Goal: Information Seeking & Learning: Learn about a topic

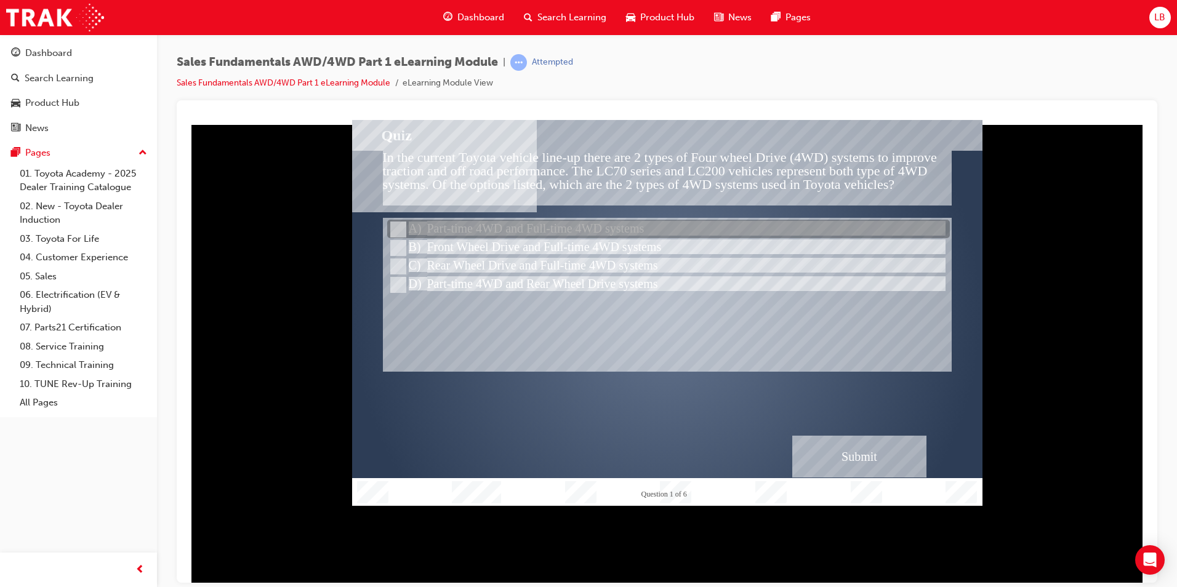
click at [468, 225] on div at bounding box center [668, 229] width 563 height 18
radio input "true"
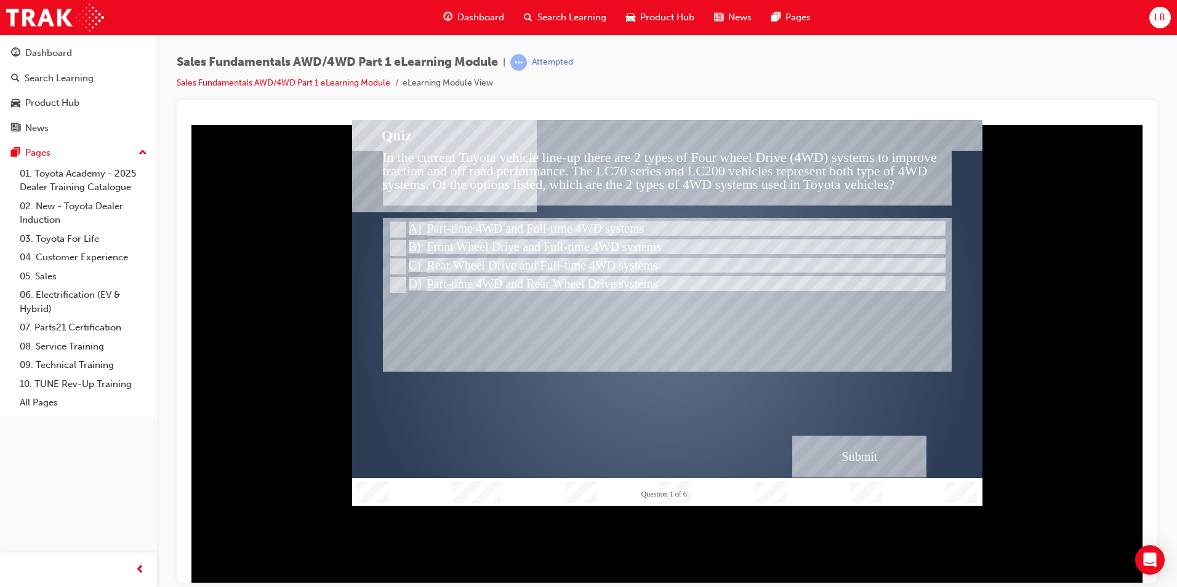
click at [868, 461] on div "Submit" at bounding box center [859, 456] width 134 height 42
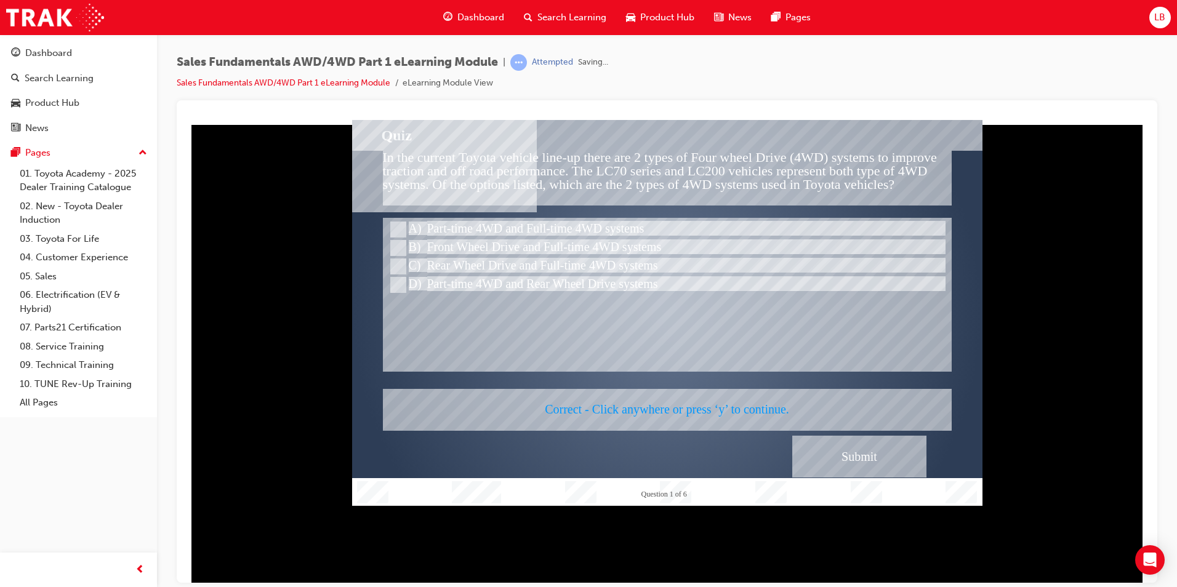
click at [650, 412] on div at bounding box center [667, 312] width 630 height 386
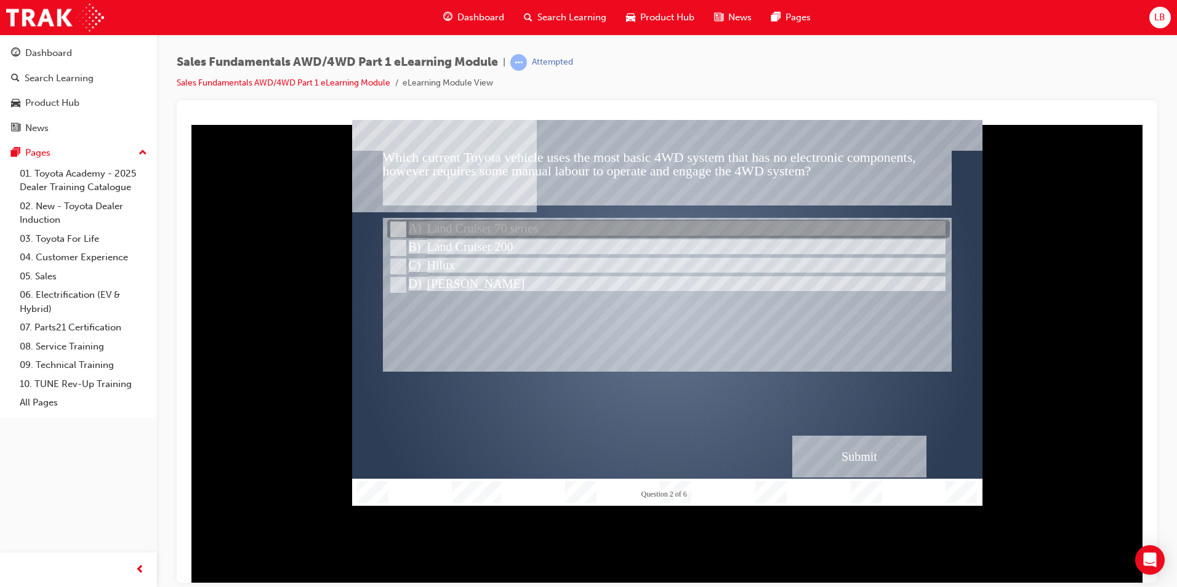
click at [445, 235] on div at bounding box center [668, 229] width 563 height 18
radio input "true"
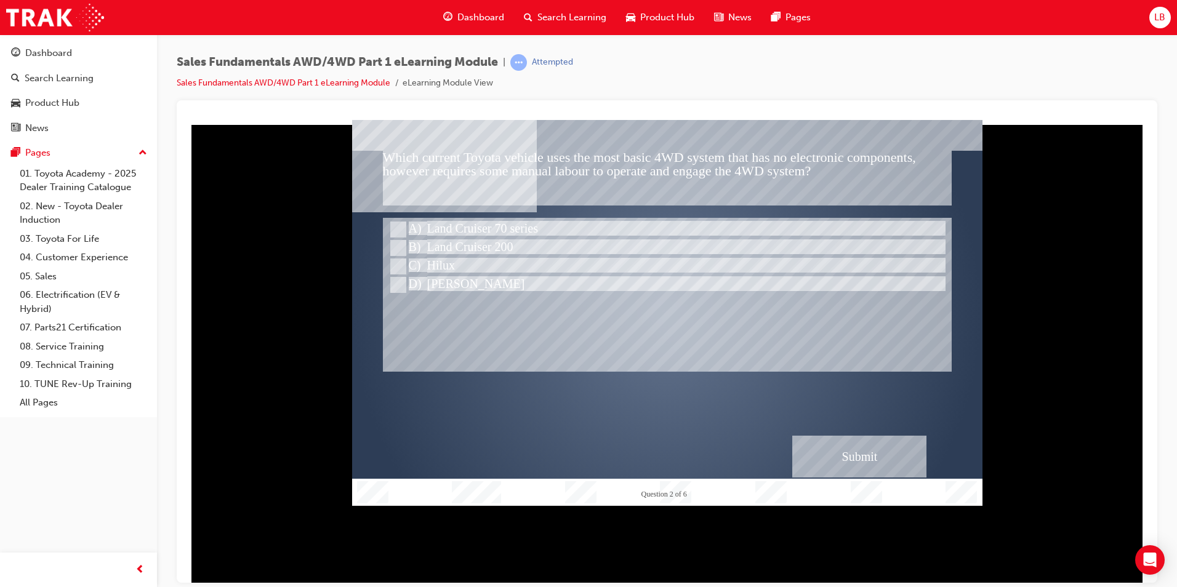
click at [825, 444] on div "Submit" at bounding box center [859, 456] width 134 height 42
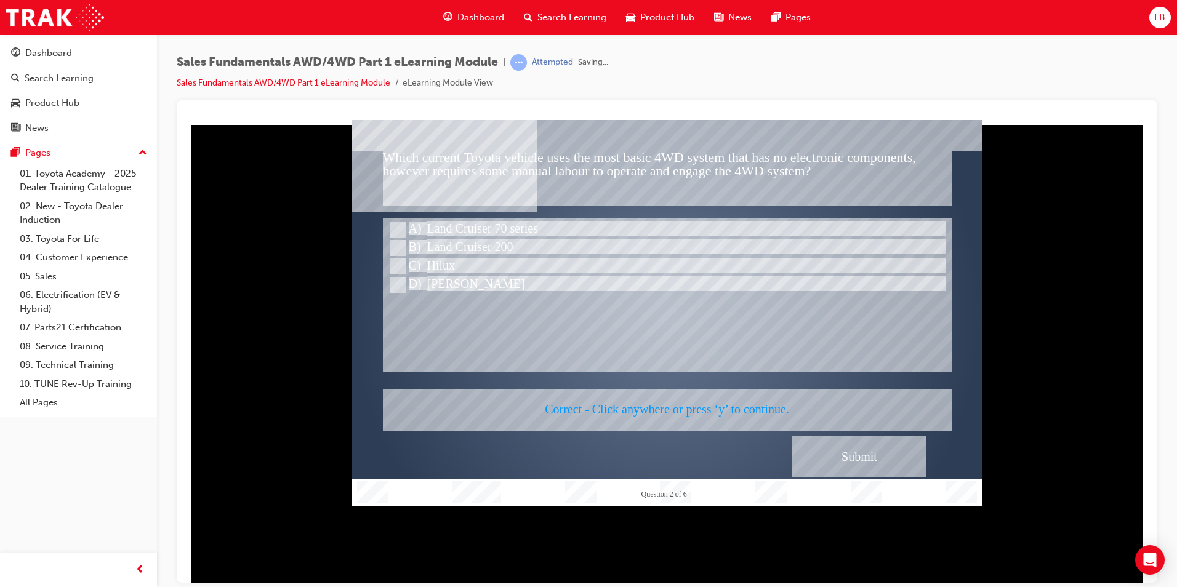
click at [601, 393] on div at bounding box center [667, 312] width 630 height 386
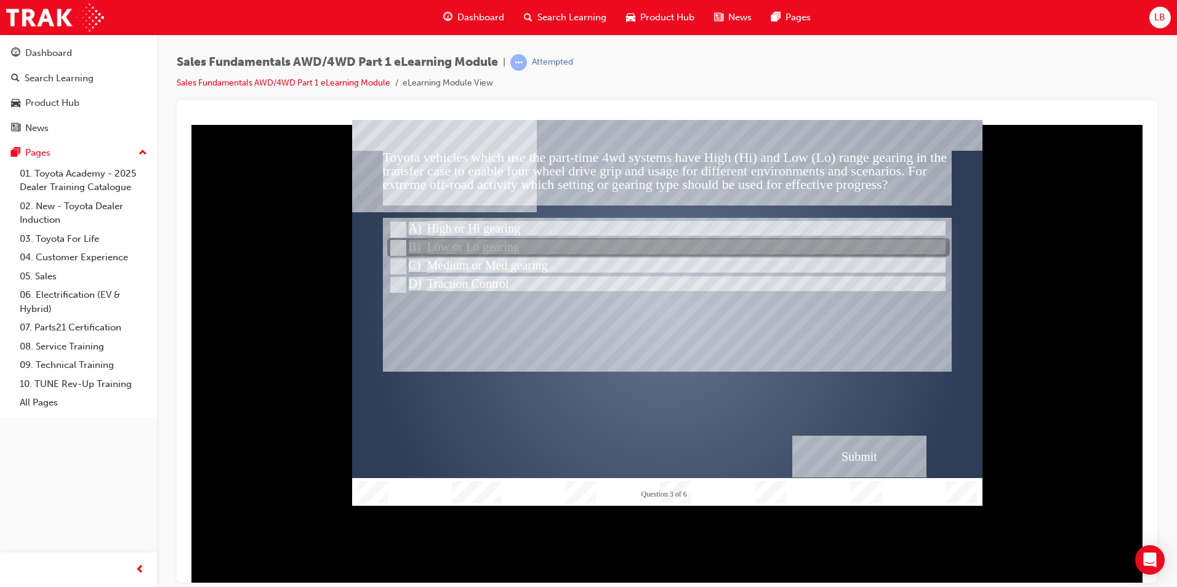
click at [475, 251] on div at bounding box center [668, 248] width 563 height 18
radio input "true"
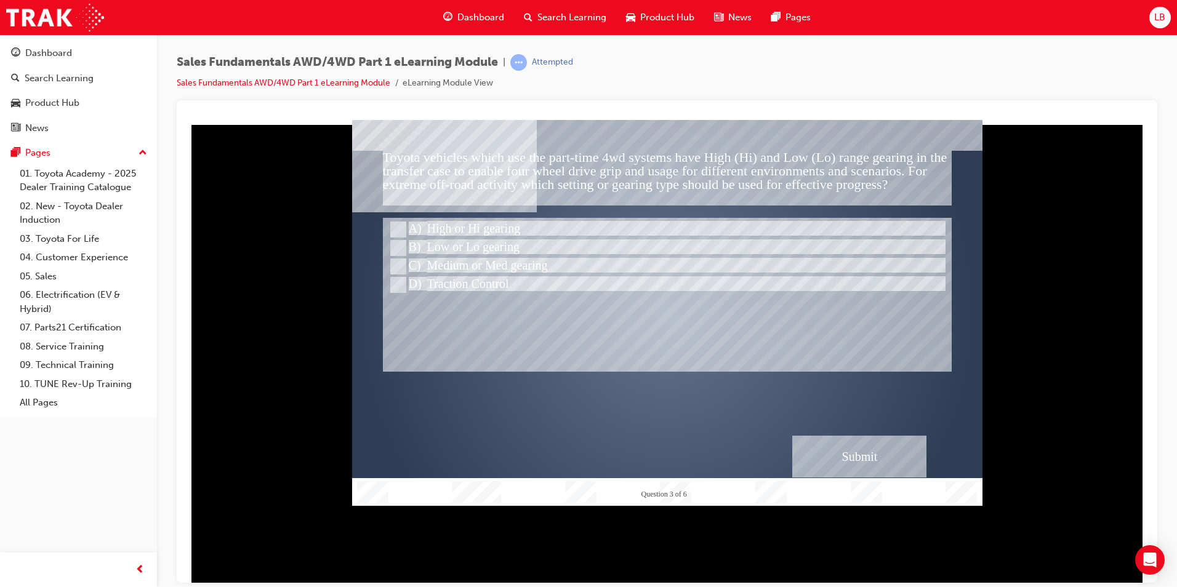
click at [889, 467] on div "Submit" at bounding box center [859, 456] width 134 height 42
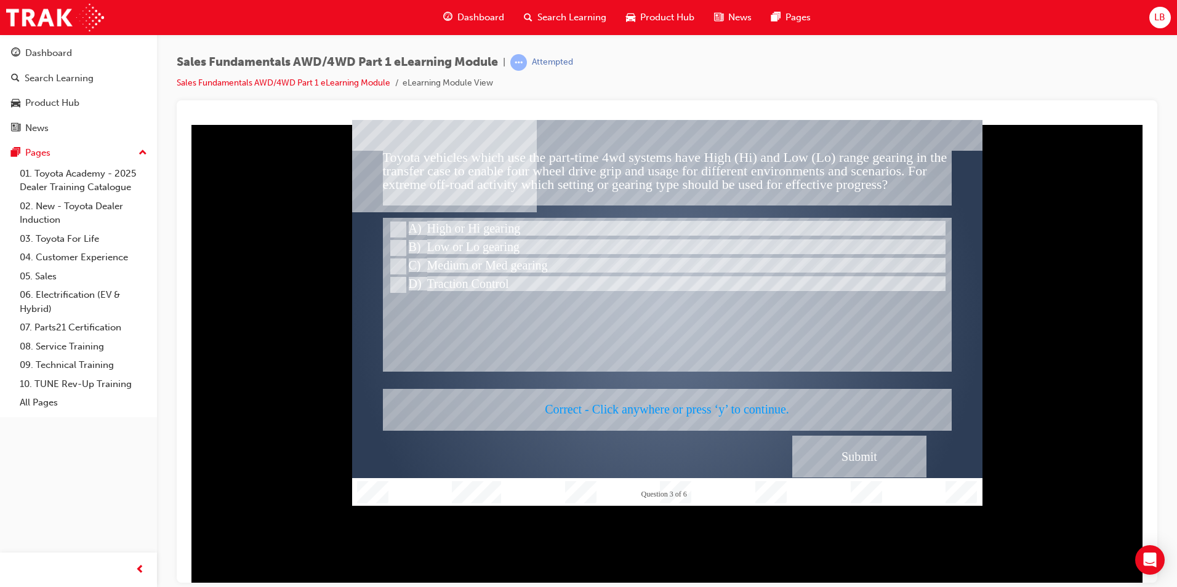
click at [679, 401] on div at bounding box center [667, 312] width 630 height 386
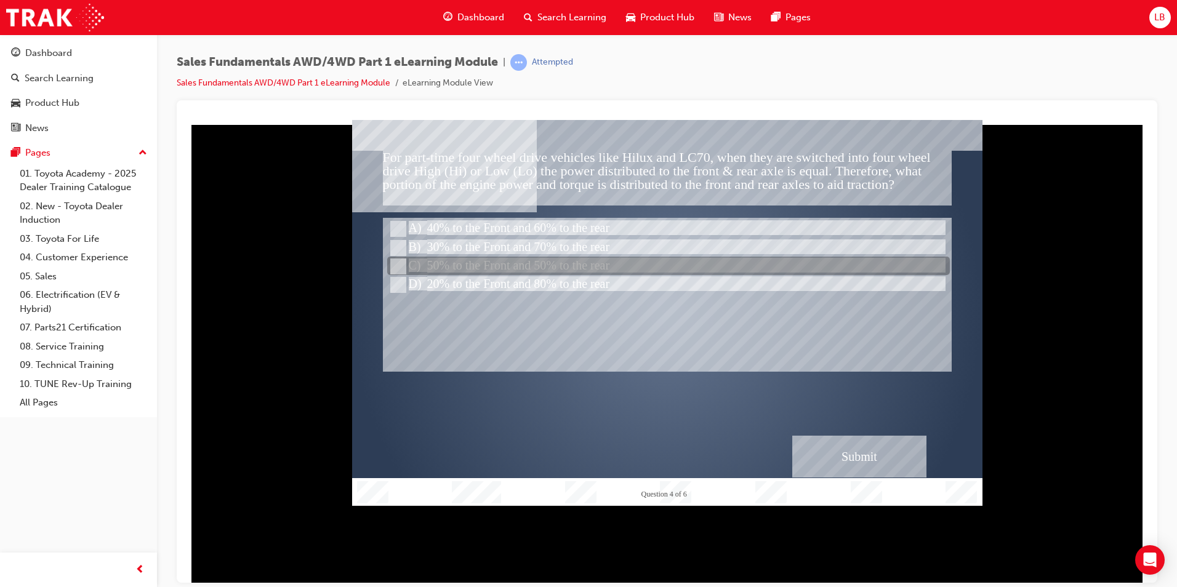
click at [529, 268] on div at bounding box center [668, 266] width 563 height 18
radio input "true"
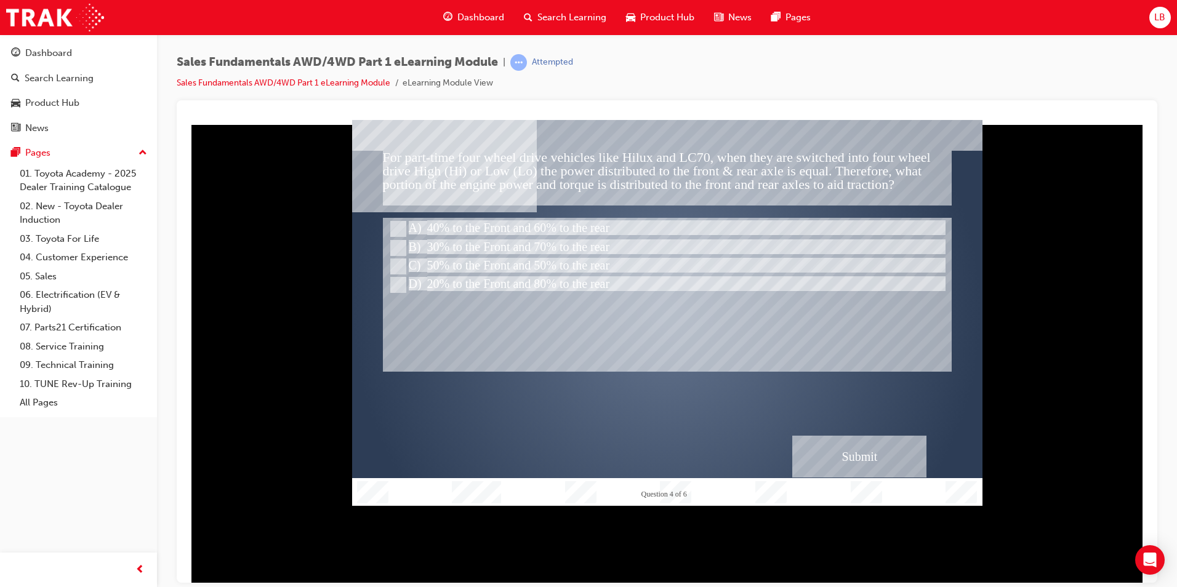
click at [865, 462] on div "Submit" at bounding box center [859, 456] width 134 height 42
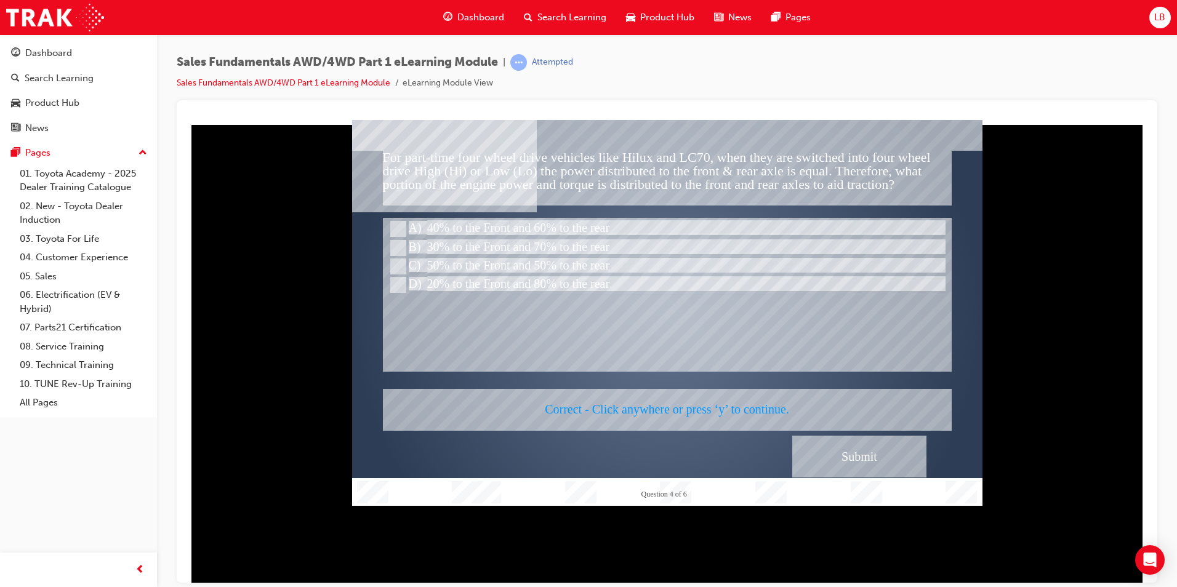
click at [662, 401] on div at bounding box center [667, 312] width 630 height 386
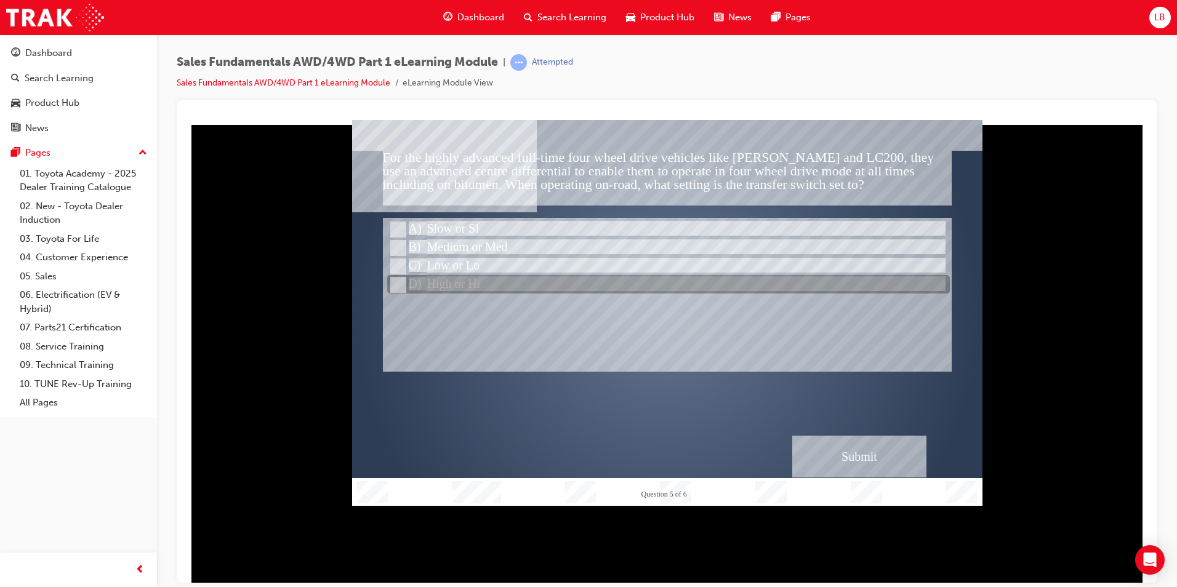
click at [483, 281] on div at bounding box center [668, 285] width 563 height 18
radio input "true"
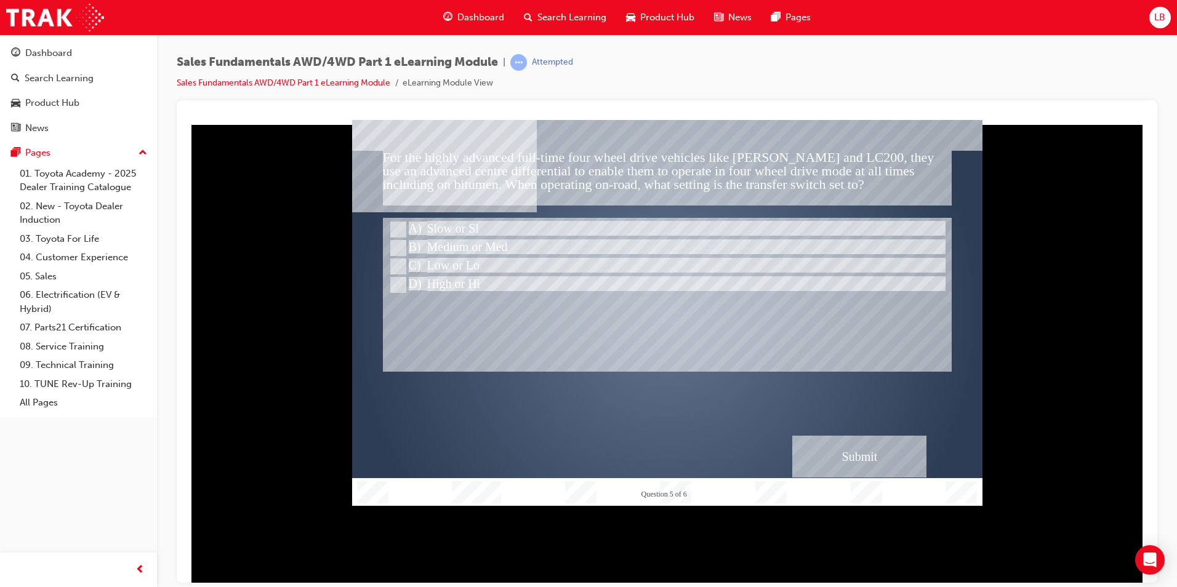
click at [873, 462] on div "Submit" at bounding box center [859, 456] width 134 height 42
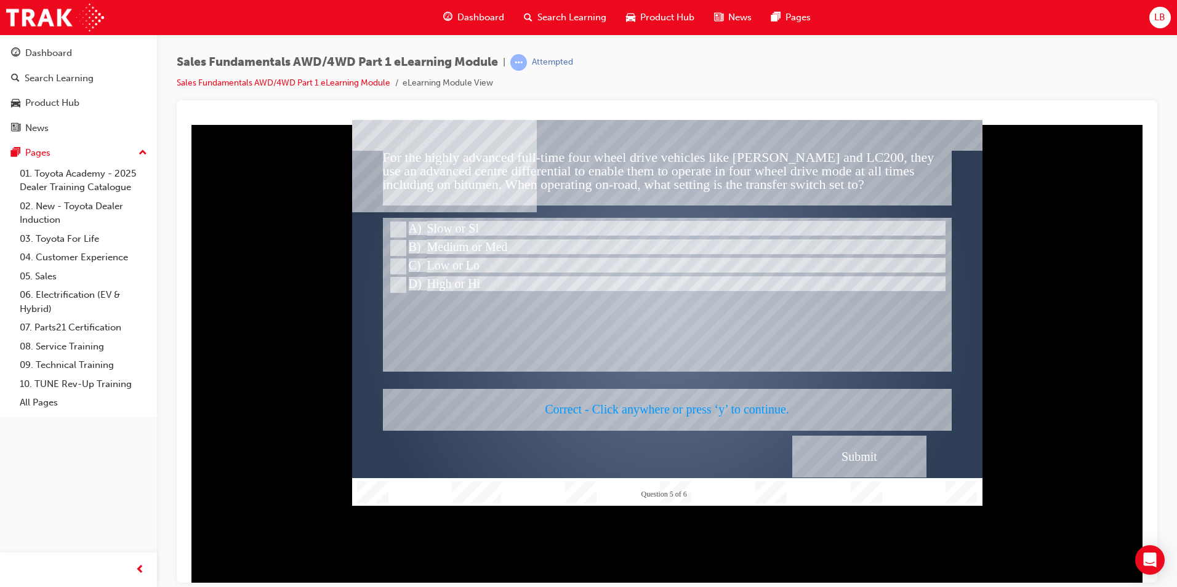
click at [646, 397] on div at bounding box center [667, 312] width 630 height 386
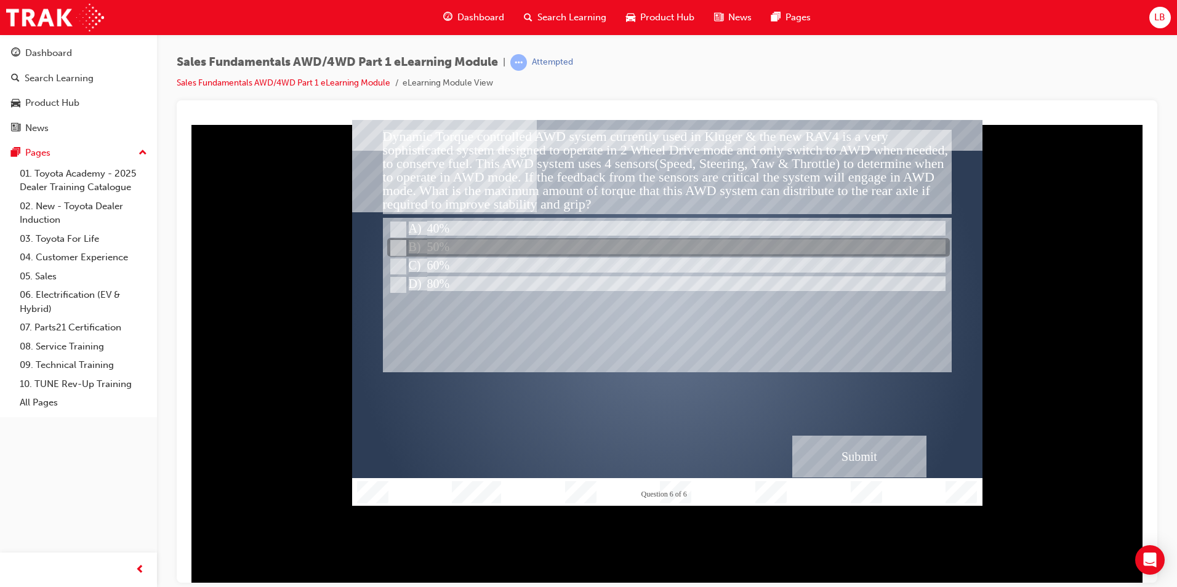
click at [524, 255] on div at bounding box center [668, 248] width 563 height 18
radio input "true"
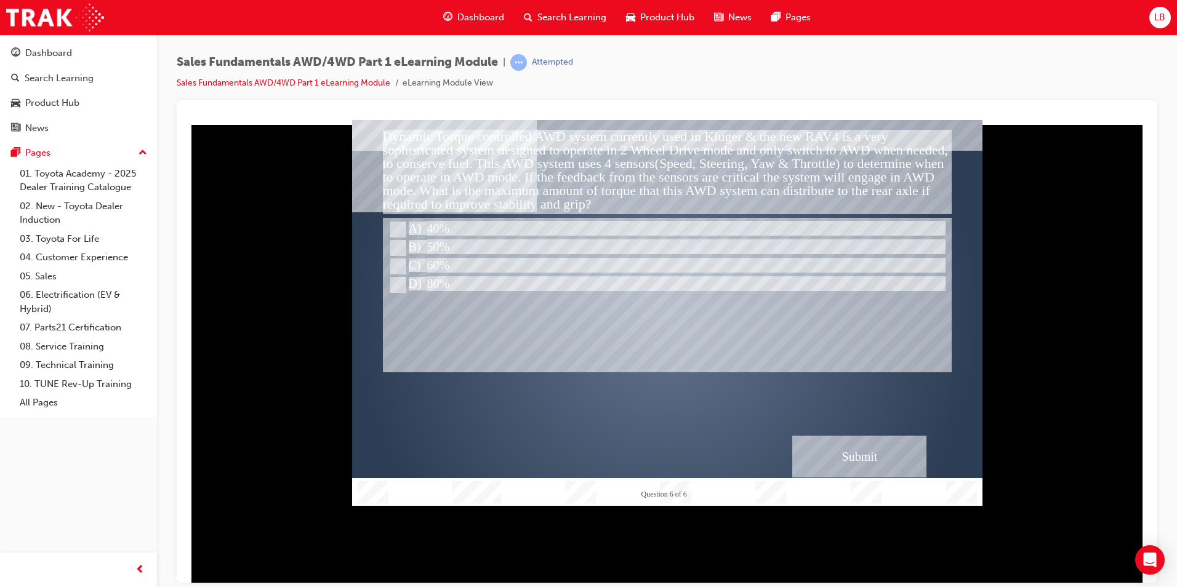
click at [850, 447] on div "Submit" at bounding box center [859, 456] width 134 height 42
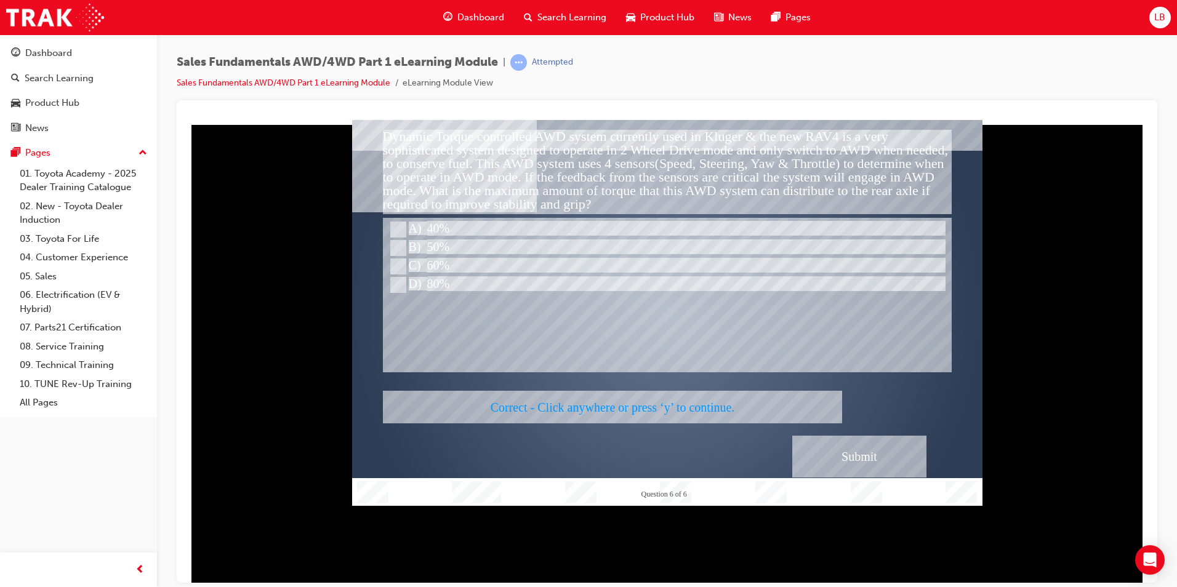
click at [654, 391] on div at bounding box center [667, 312] width 630 height 386
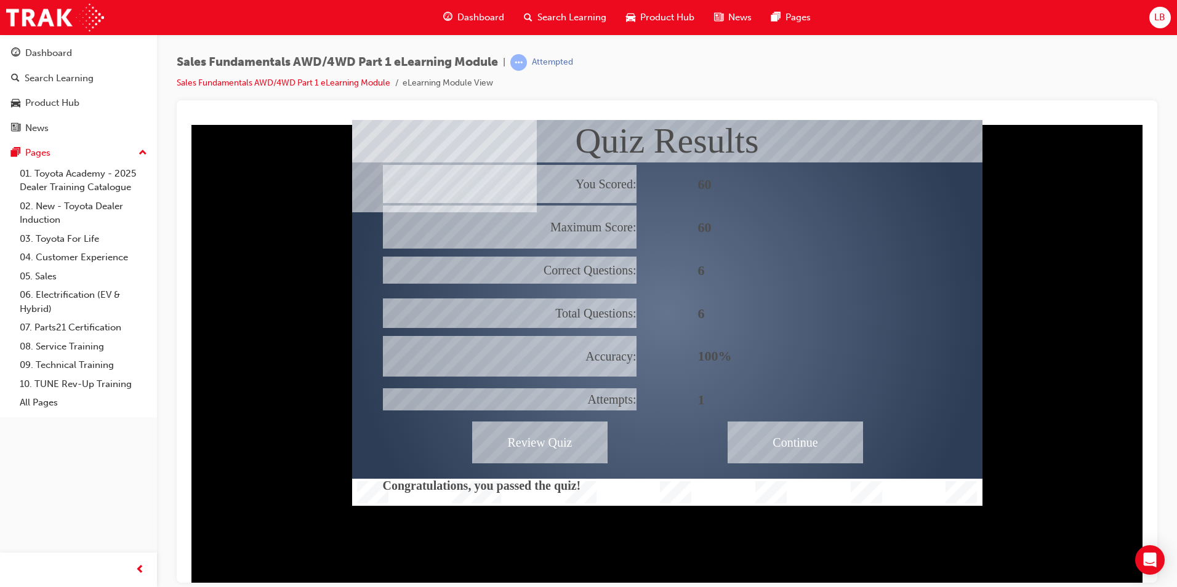
click at [808, 448] on div "Continue" at bounding box center [795, 442] width 135 height 42
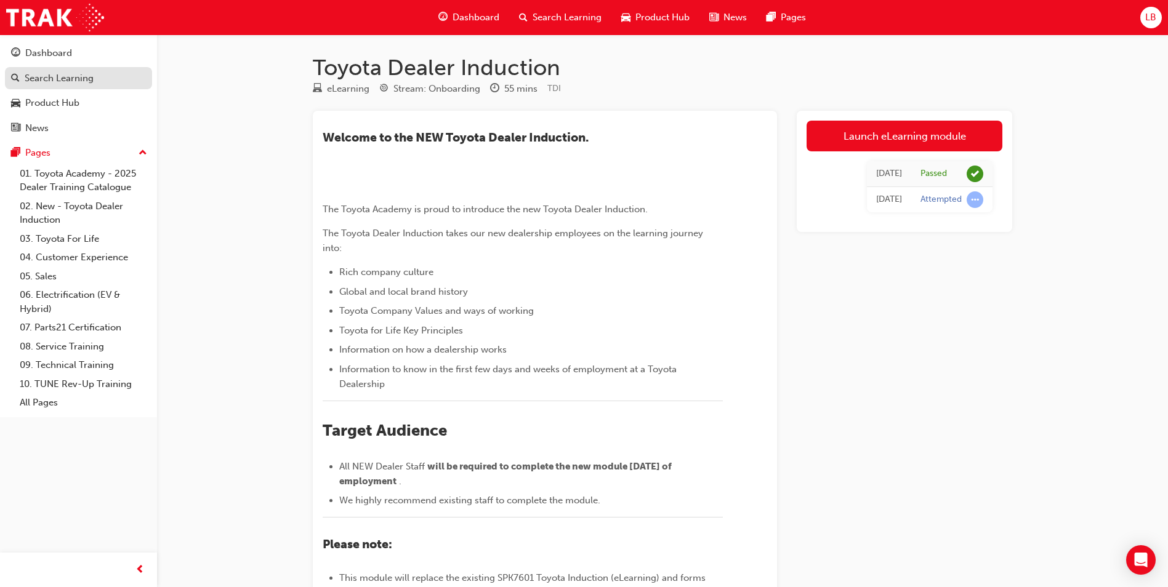
click at [62, 79] on div "Search Learning" at bounding box center [59, 78] width 69 height 14
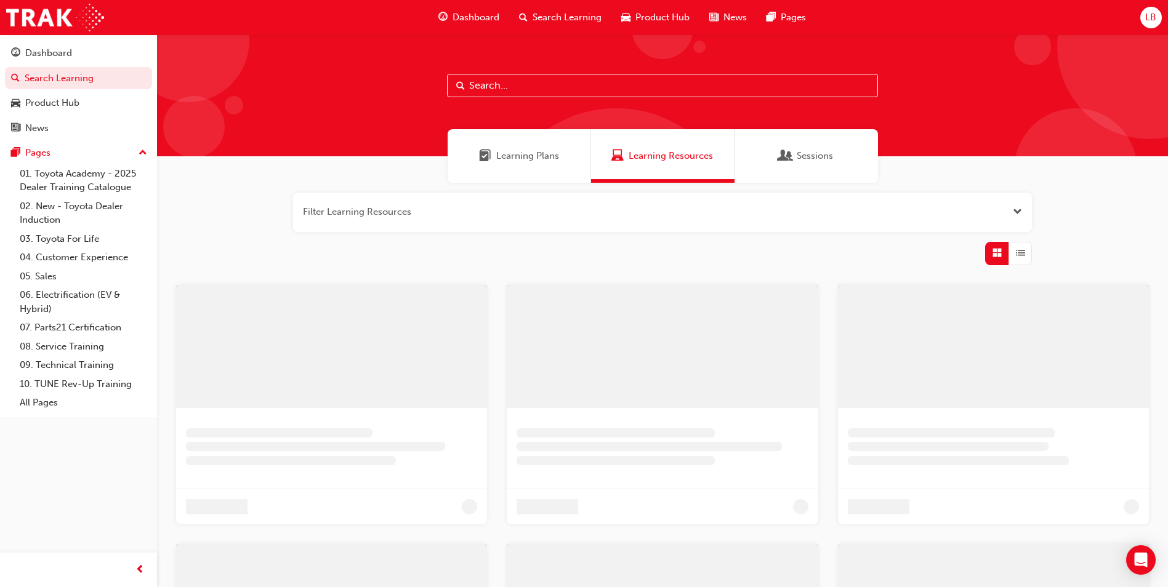
click at [475, 83] on input "text" at bounding box center [662, 85] width 431 height 23
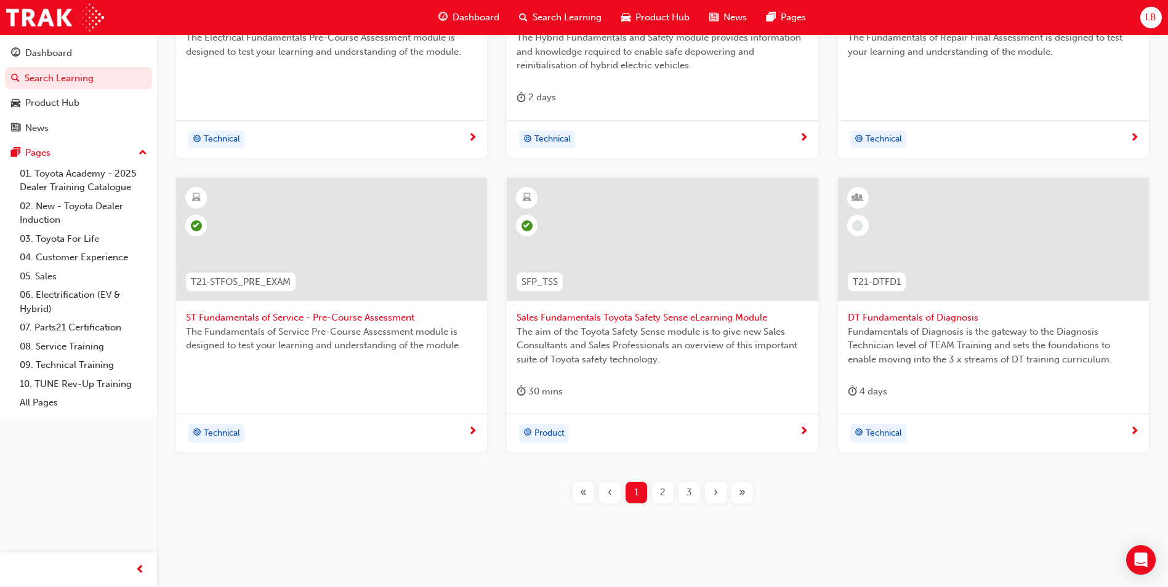
scroll to position [417, 0]
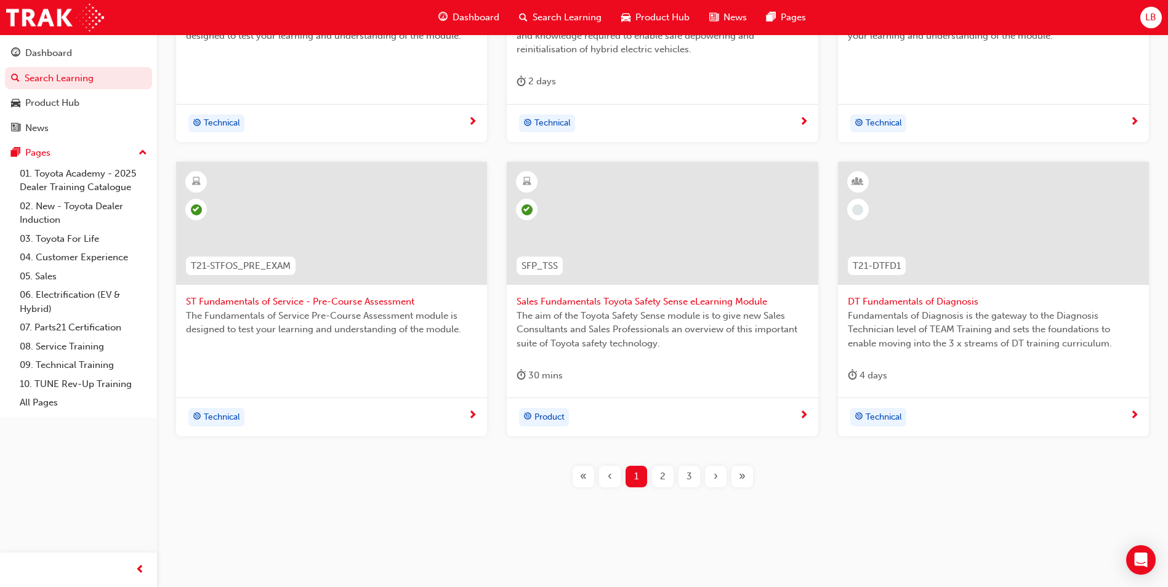
type input "fundament"
click at [686, 472] on span "3" at bounding box center [689, 477] width 6 height 14
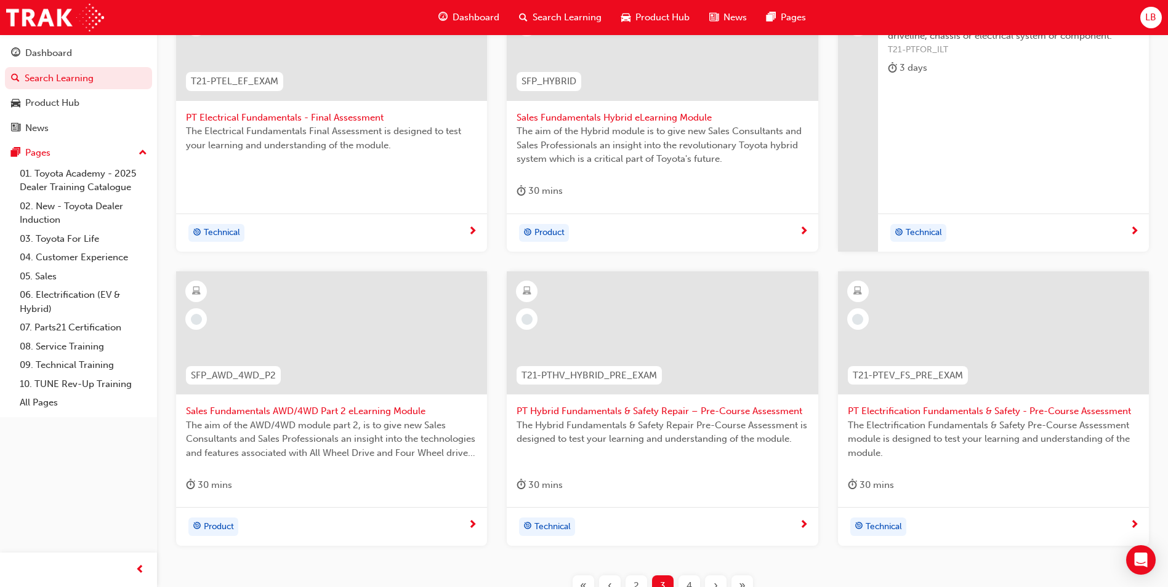
scroll to position [417, 0]
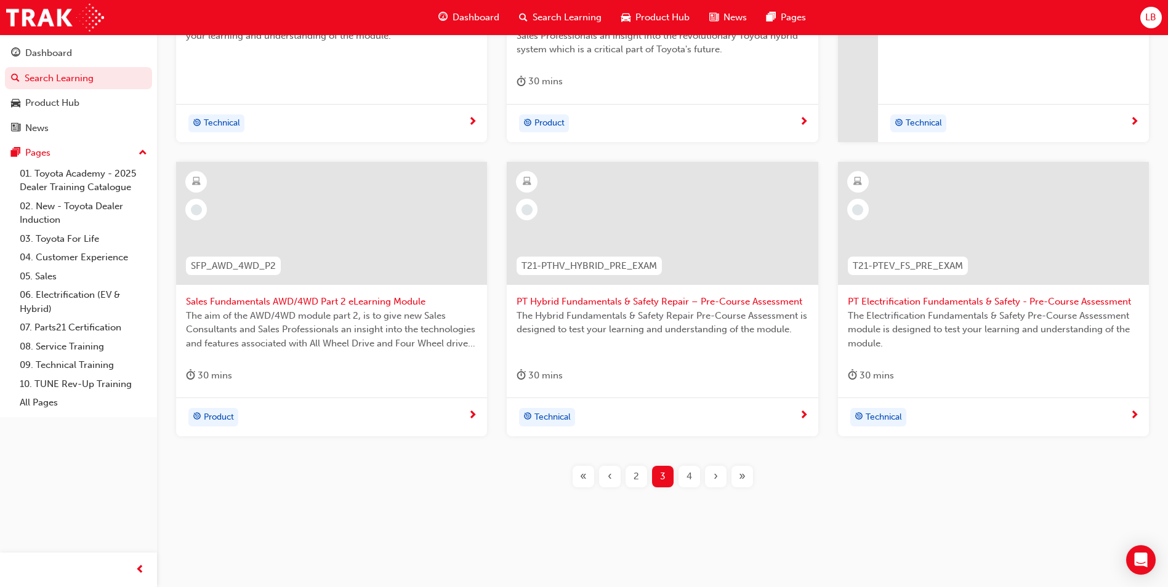
click at [688, 478] on span "4" at bounding box center [689, 477] width 6 height 14
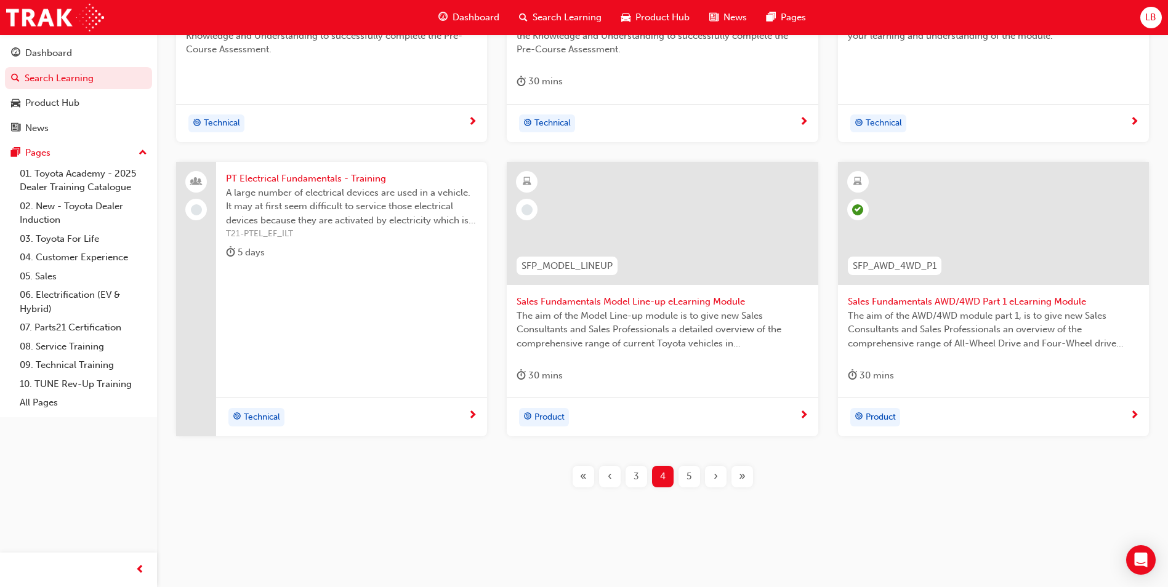
click at [627, 302] on span "Sales Fundamentals Model Line-up eLearning Module" at bounding box center [661, 302] width 291 height 14
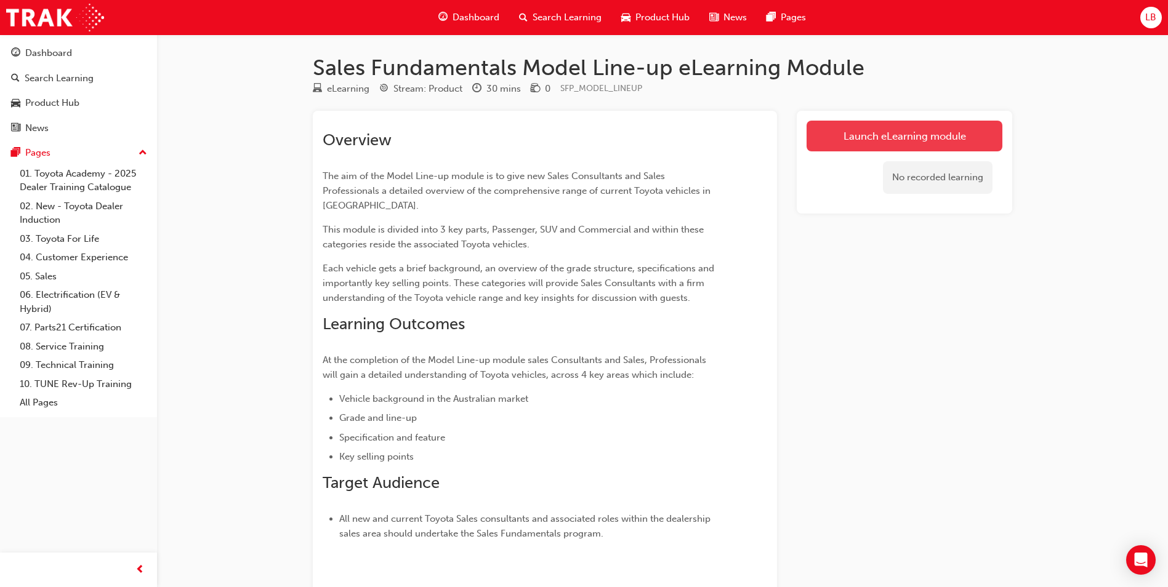
click at [869, 135] on link "Launch eLearning module" at bounding box center [904, 136] width 196 height 31
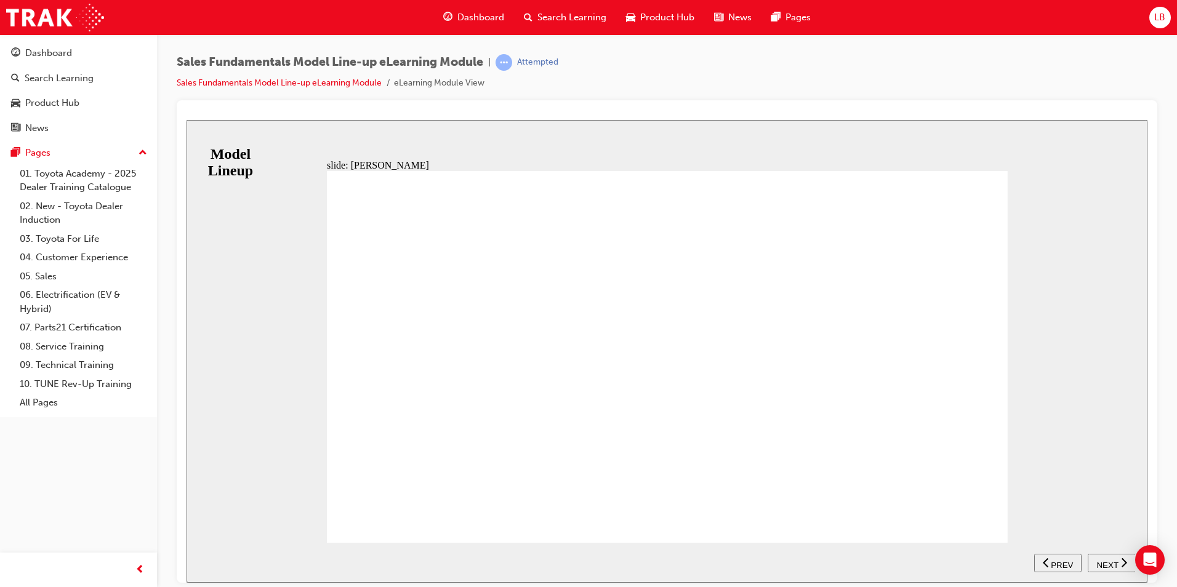
click at [983, 513] on div "BACKGROUND As they say, great things come in small packages. The all New 4th Ge…" at bounding box center [667, 362] width 681 height 383
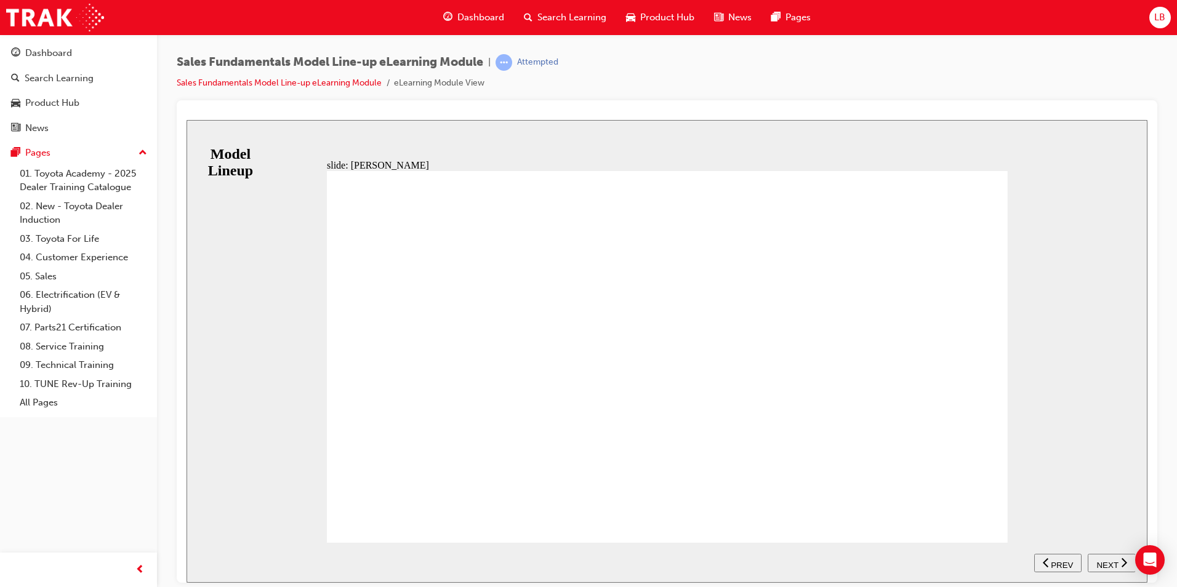
click at [1093, 556] on div "NEXT" at bounding box center [1112, 562] width 38 height 13
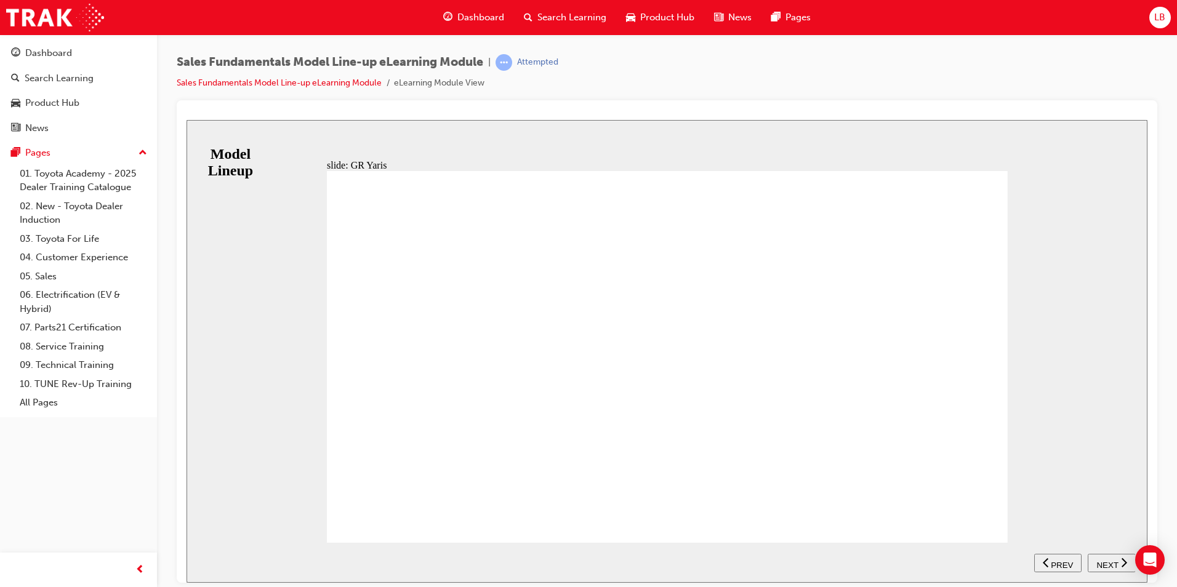
click at [1106, 565] on span "NEXT" at bounding box center [1107, 564] width 22 height 9
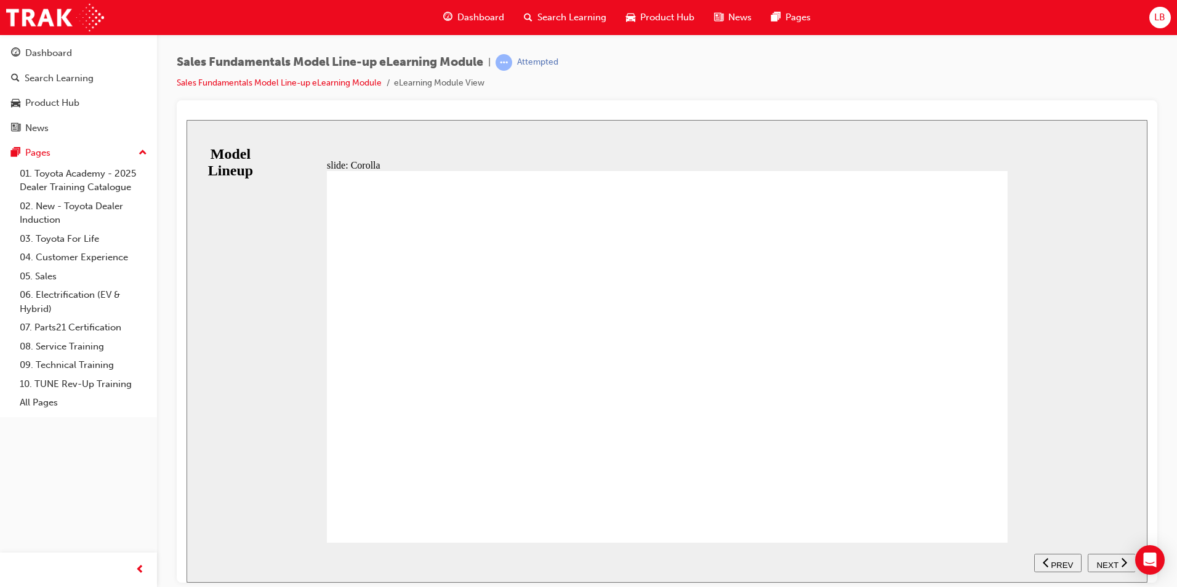
click at [1106, 562] on span "NEXT" at bounding box center [1107, 564] width 22 height 9
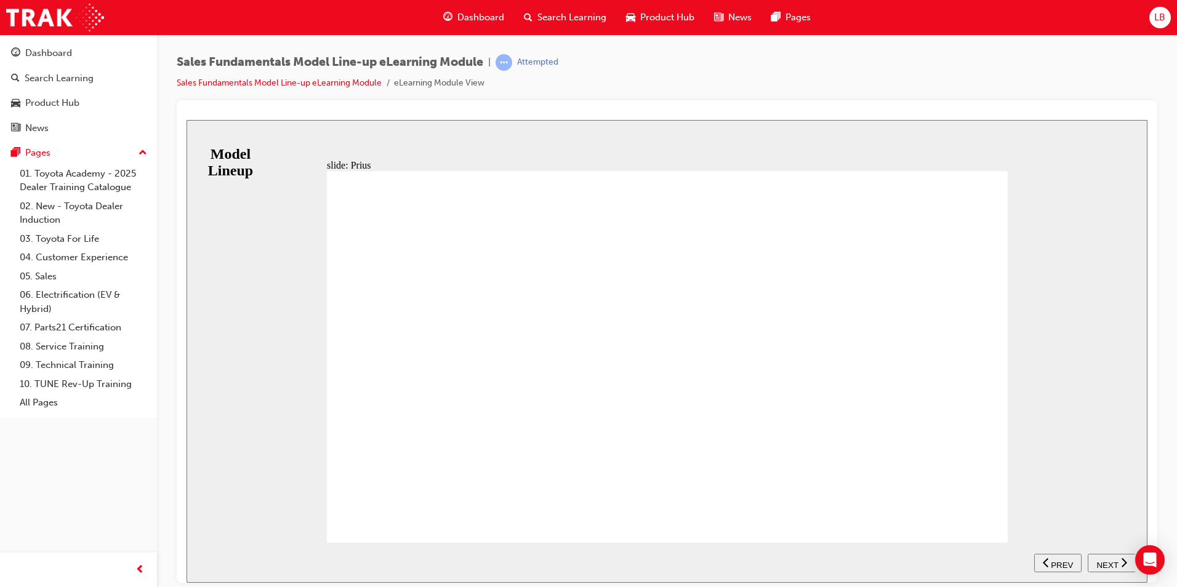
click at [1107, 562] on span "NEXT" at bounding box center [1107, 564] width 22 height 9
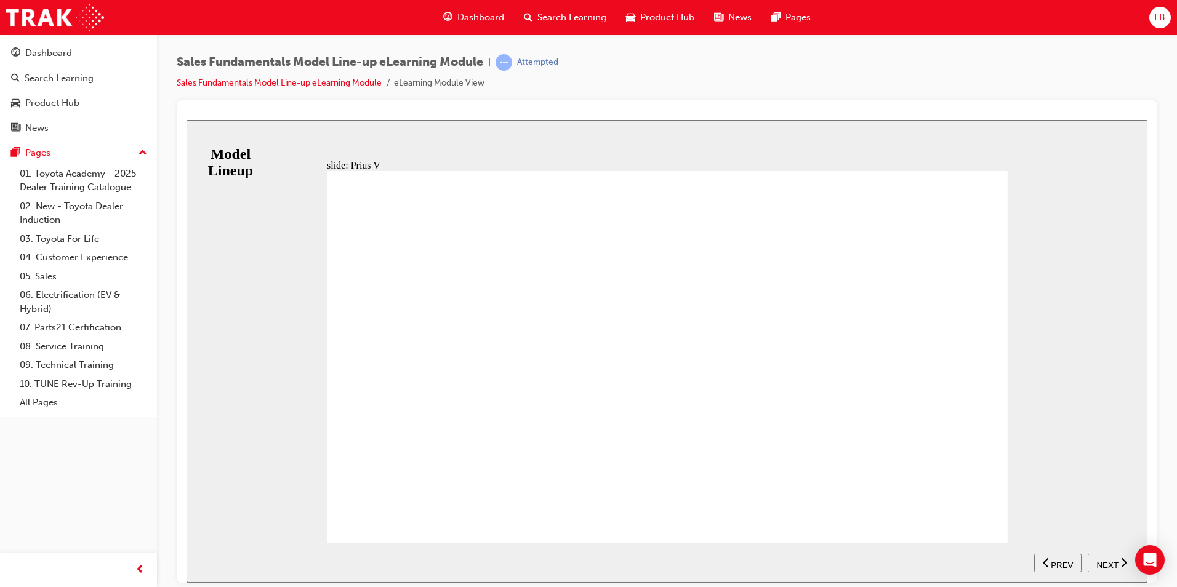
click at [1104, 560] on span "NEXT" at bounding box center [1107, 564] width 22 height 9
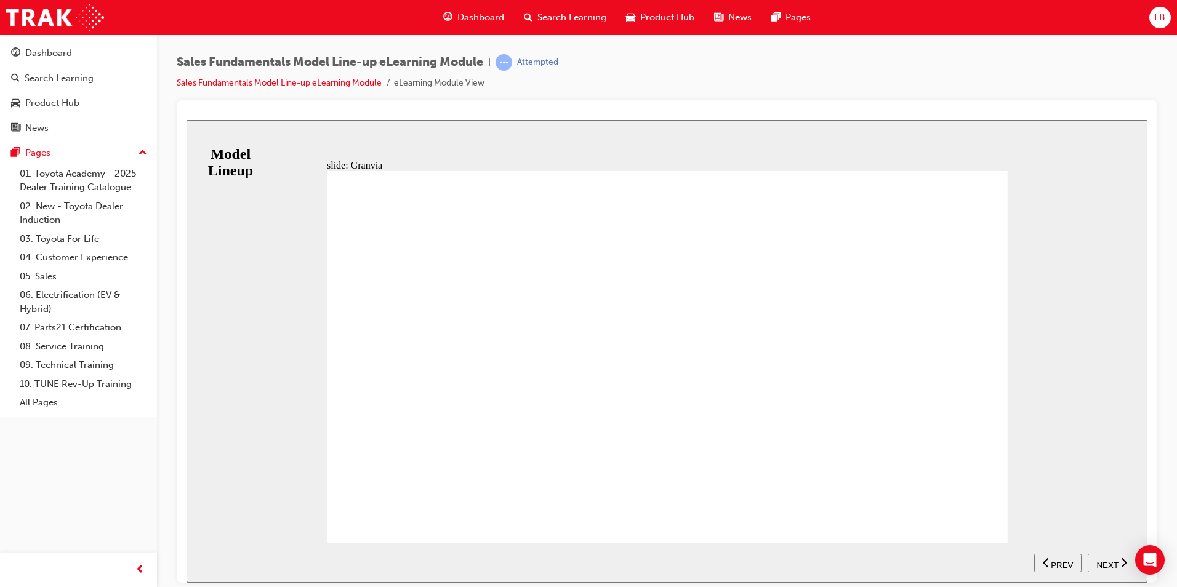
click at [1106, 560] on span "NEXT" at bounding box center [1107, 564] width 22 height 9
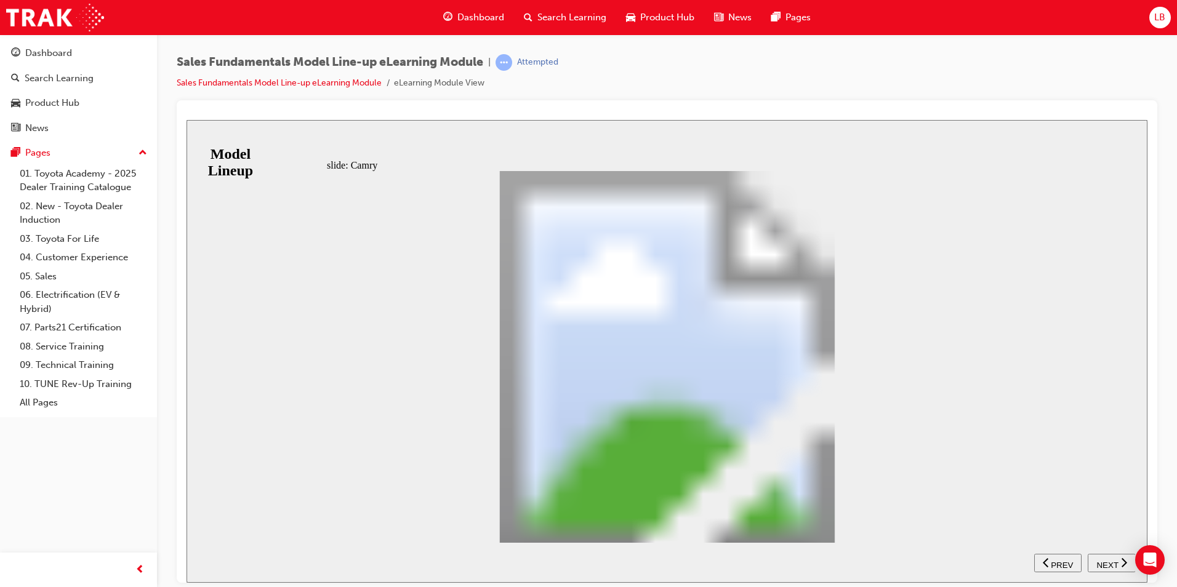
click at [1107, 564] on span "NEXT" at bounding box center [1107, 564] width 22 height 9
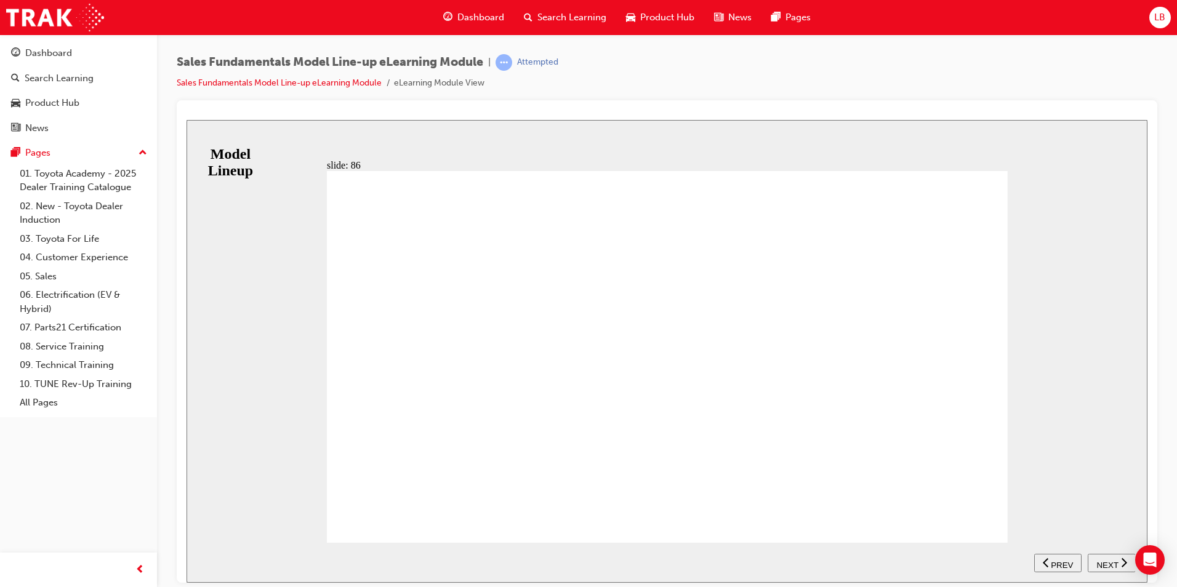
click at [984, 513] on div "BACKGROUND A vehicle that gives you all the thrills and excitement of a sports …" at bounding box center [667, 362] width 681 height 383
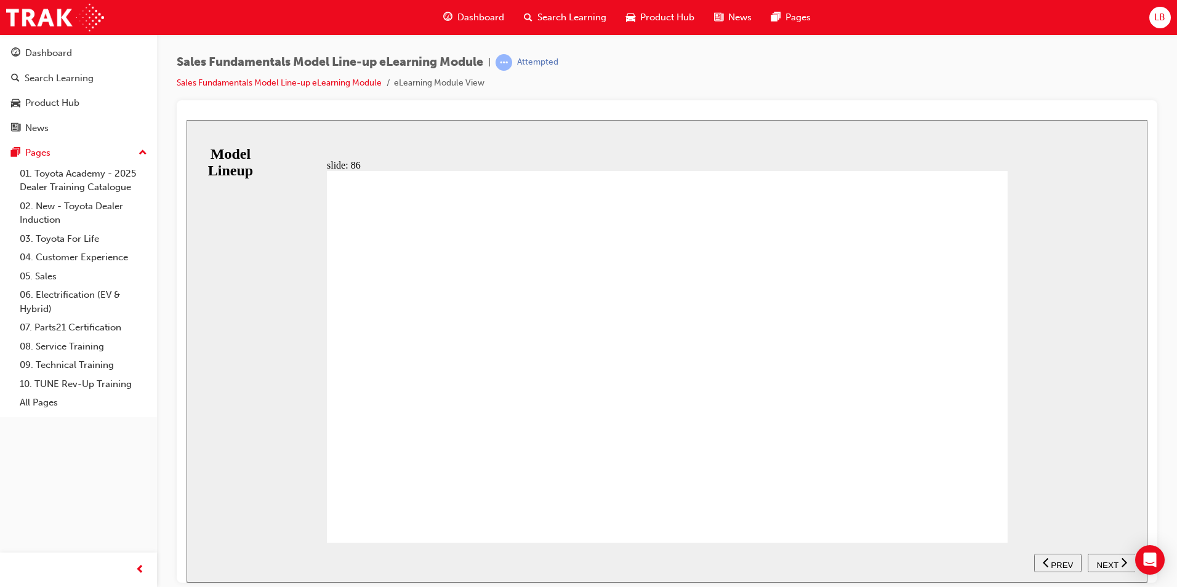
click at [1118, 563] on div "NEXT" at bounding box center [1112, 562] width 38 height 13
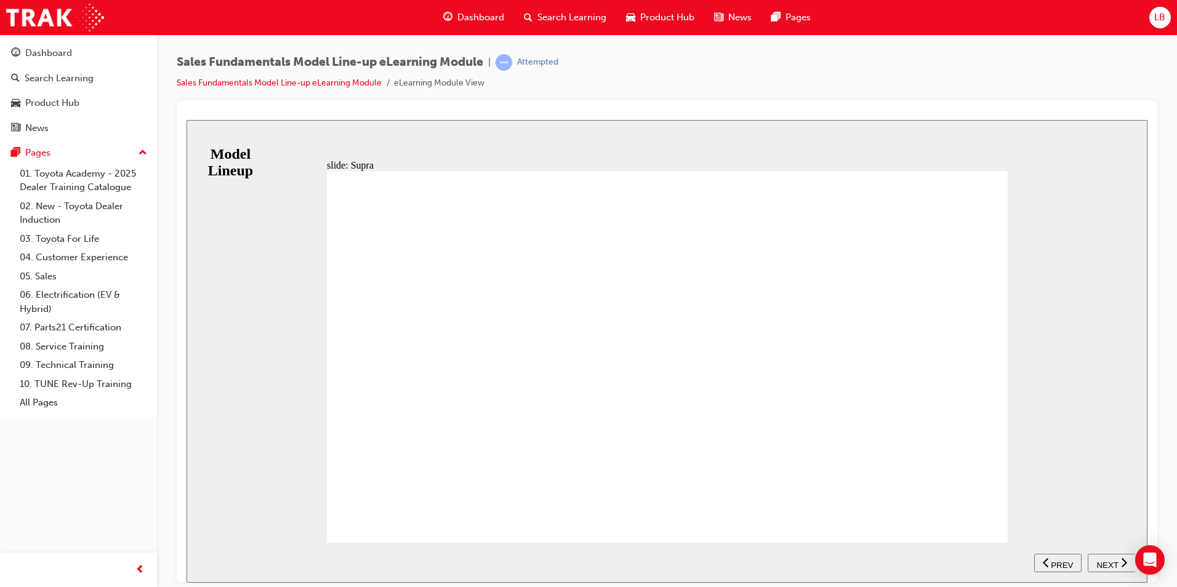
click at [1113, 563] on span "NEXT" at bounding box center [1107, 564] width 22 height 9
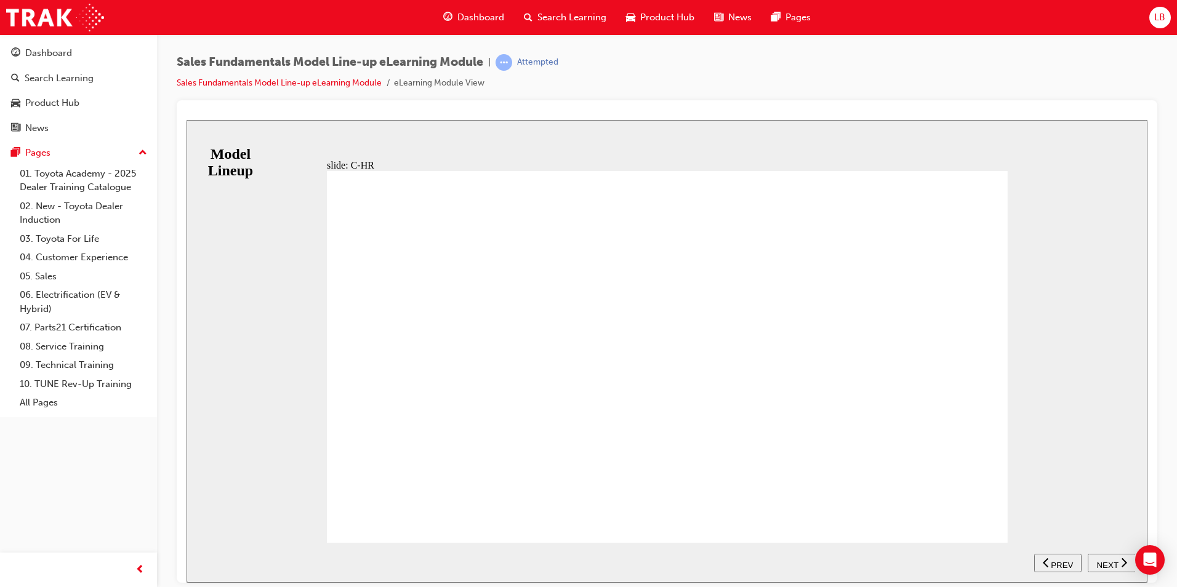
click at [1103, 563] on span "NEXT" at bounding box center [1107, 564] width 22 height 9
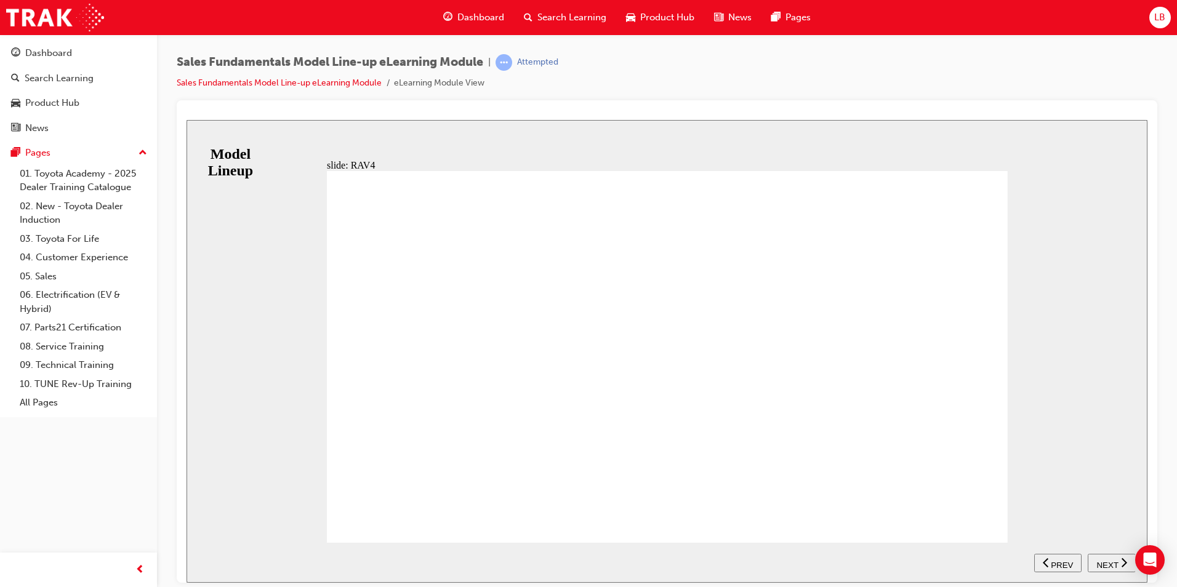
scroll to position [247, 0]
click at [1112, 561] on span "NEXT" at bounding box center [1107, 564] width 22 height 9
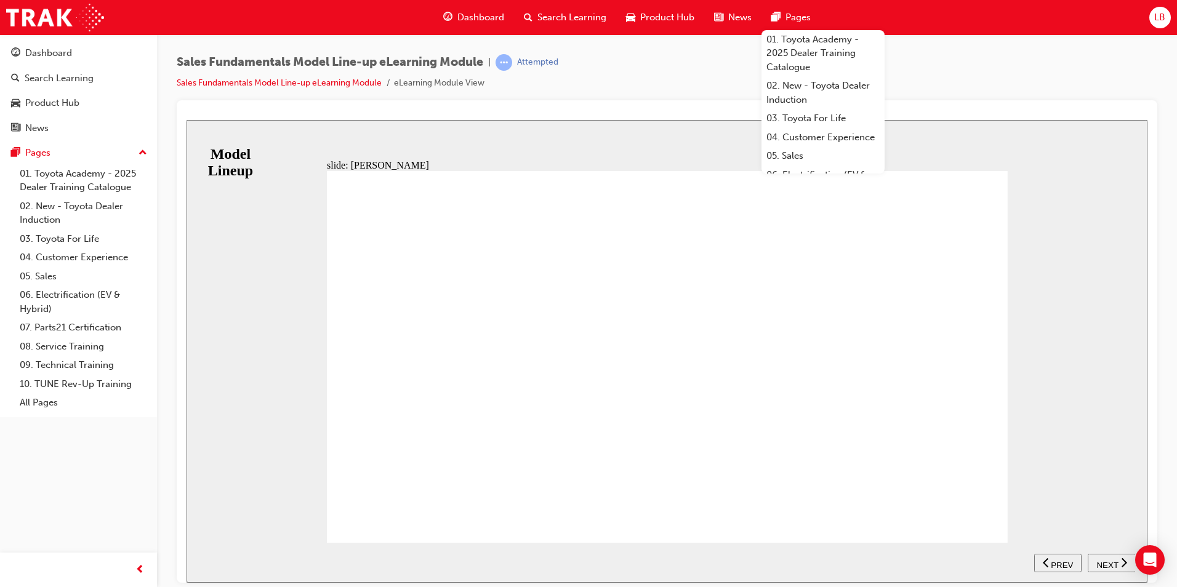
click at [984, 515] on div "BACKGROUND The first Kluger was launched in Australia back in November 2003, an…" at bounding box center [667, 362] width 681 height 383
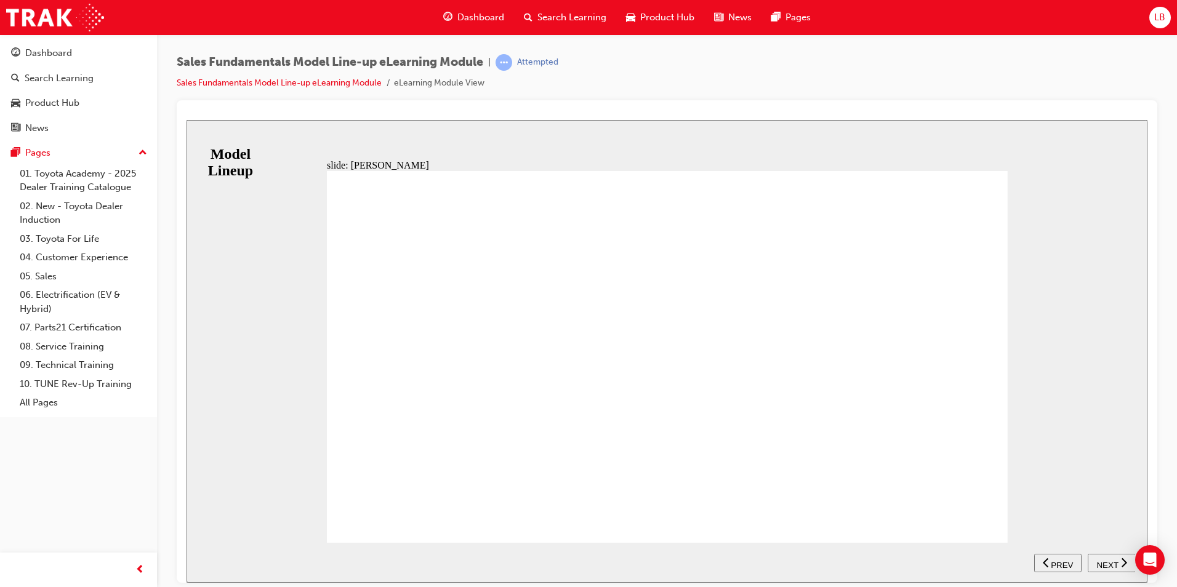
scroll to position [12, 0]
click at [1096, 560] on span "NEXT" at bounding box center [1107, 564] width 22 height 9
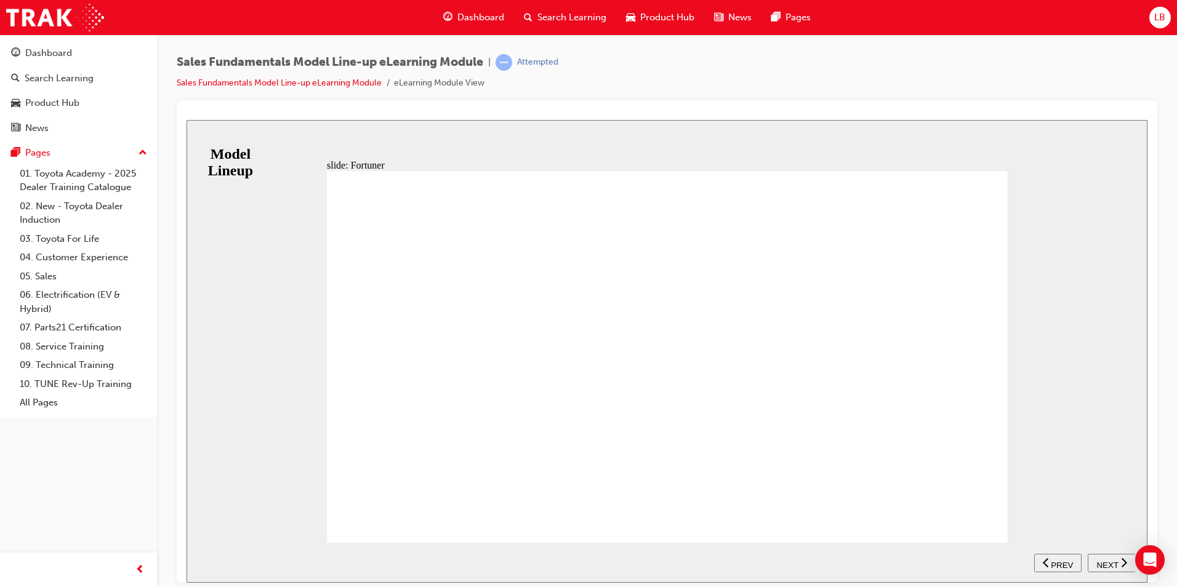
click at [1109, 561] on span "NEXT" at bounding box center [1107, 564] width 22 height 9
click at [986, 515] on div "BACKGROUND The Toyota Prado is aimed at anyone looking for a vehicle that can d…" at bounding box center [667, 362] width 681 height 383
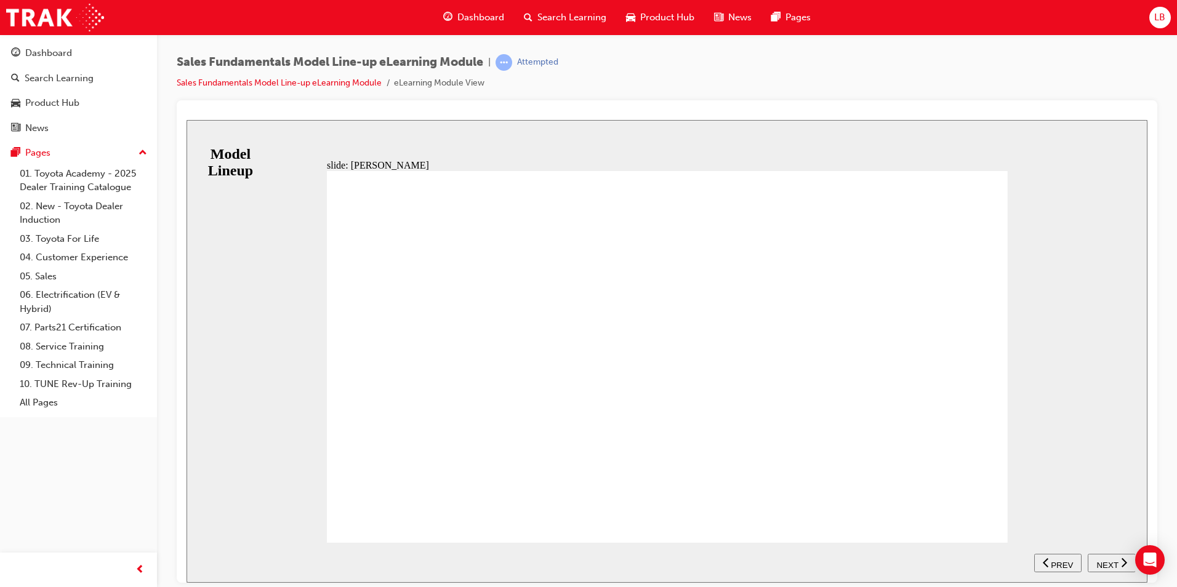
click at [1106, 561] on span "NEXT" at bounding box center [1107, 564] width 22 height 9
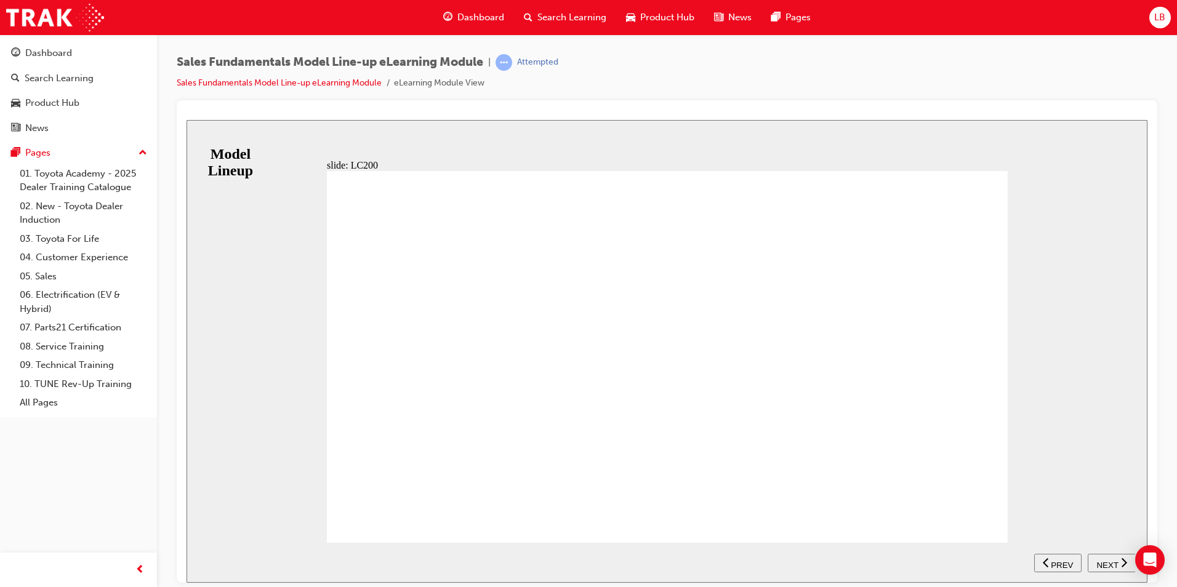
drag, startPoint x: 991, startPoint y: 520, endPoint x: 984, endPoint y: 520, distance: 6.8
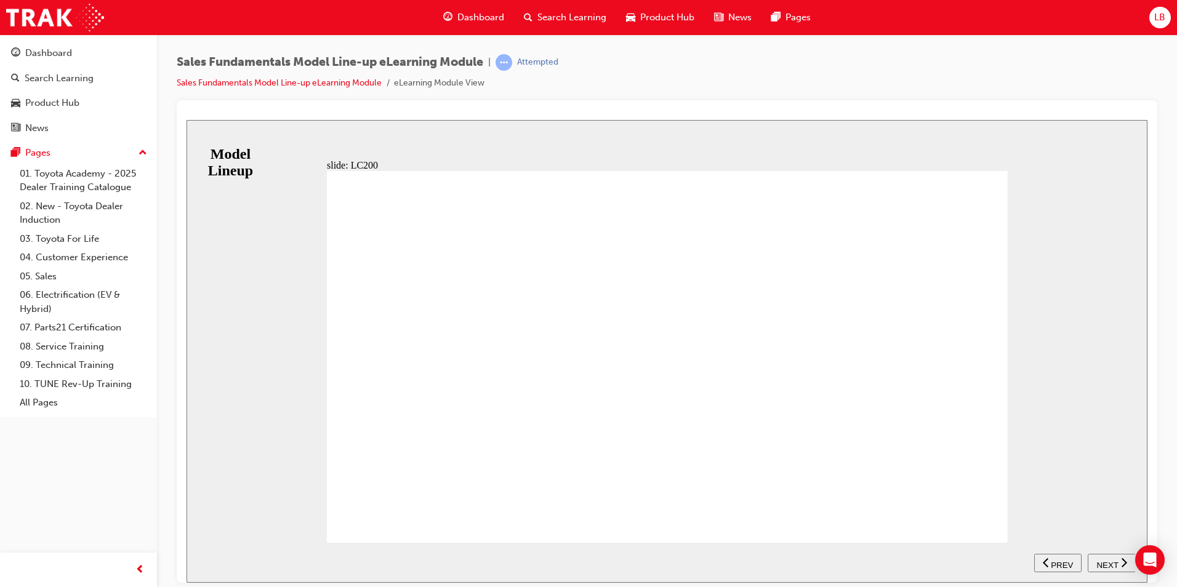
click at [1109, 563] on span "NEXT" at bounding box center [1107, 564] width 22 height 9
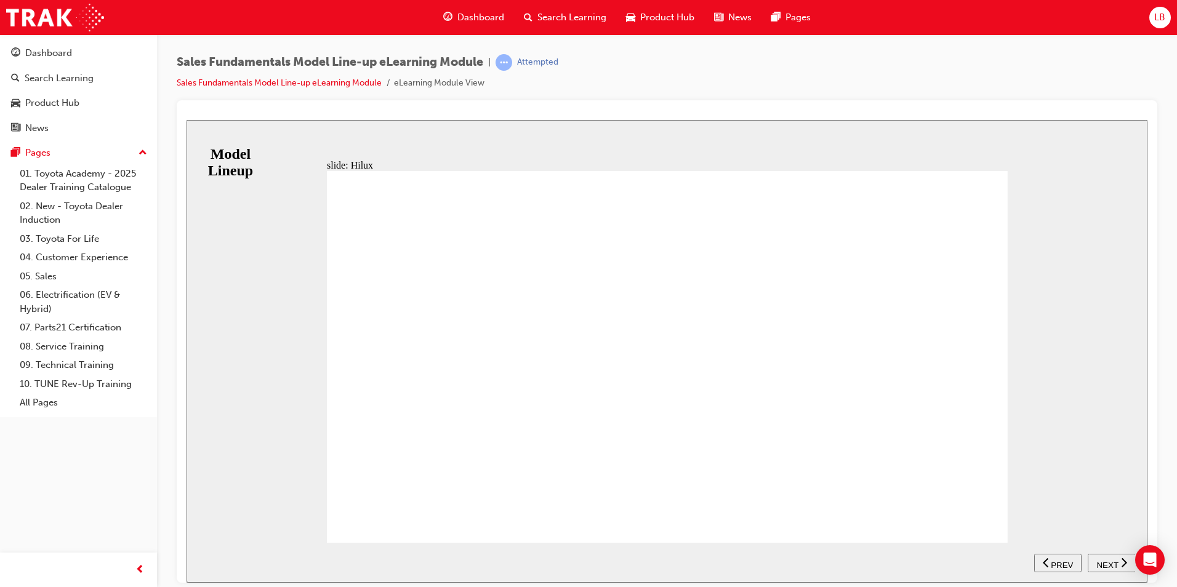
click at [1113, 560] on span "NEXT" at bounding box center [1107, 564] width 22 height 9
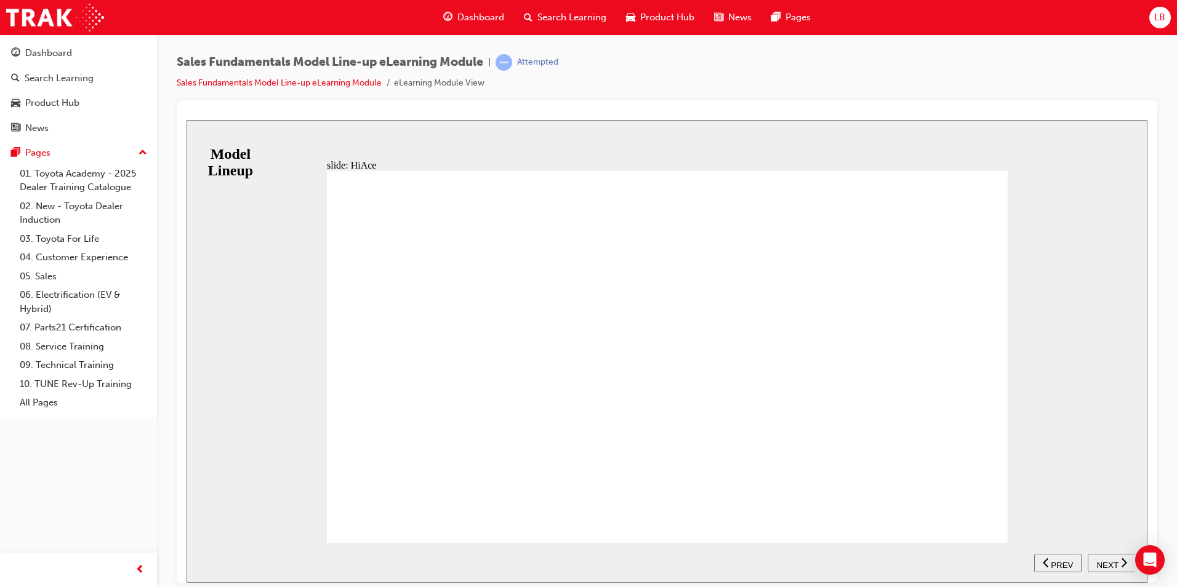
click at [1105, 564] on span "NEXT" at bounding box center [1107, 564] width 22 height 9
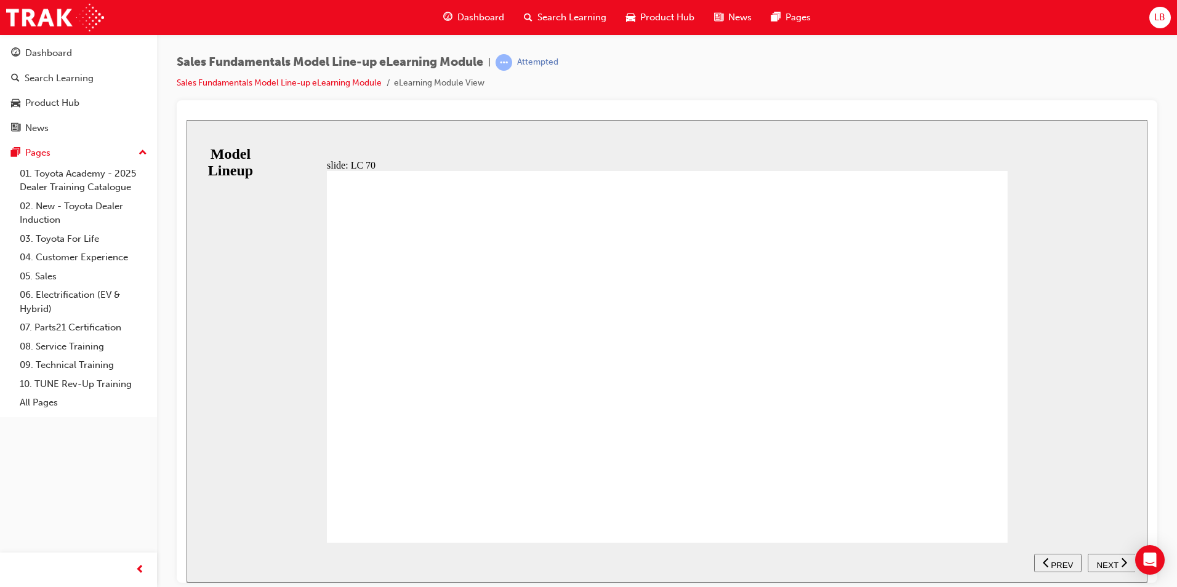
click at [1099, 560] on span "NEXT" at bounding box center [1107, 564] width 22 height 9
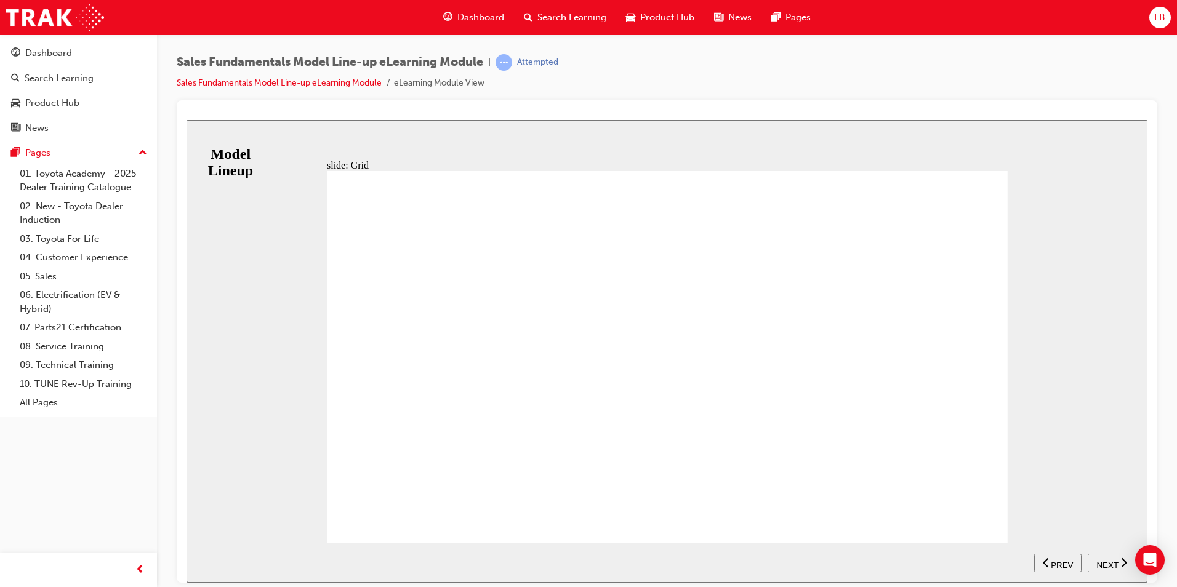
drag, startPoint x: 397, startPoint y: 513, endPoint x: 417, endPoint y: 508, distance: 20.9
type input "4"
drag, startPoint x: 390, startPoint y: 513, endPoint x: 360, endPoint y: 500, distance: 32.8
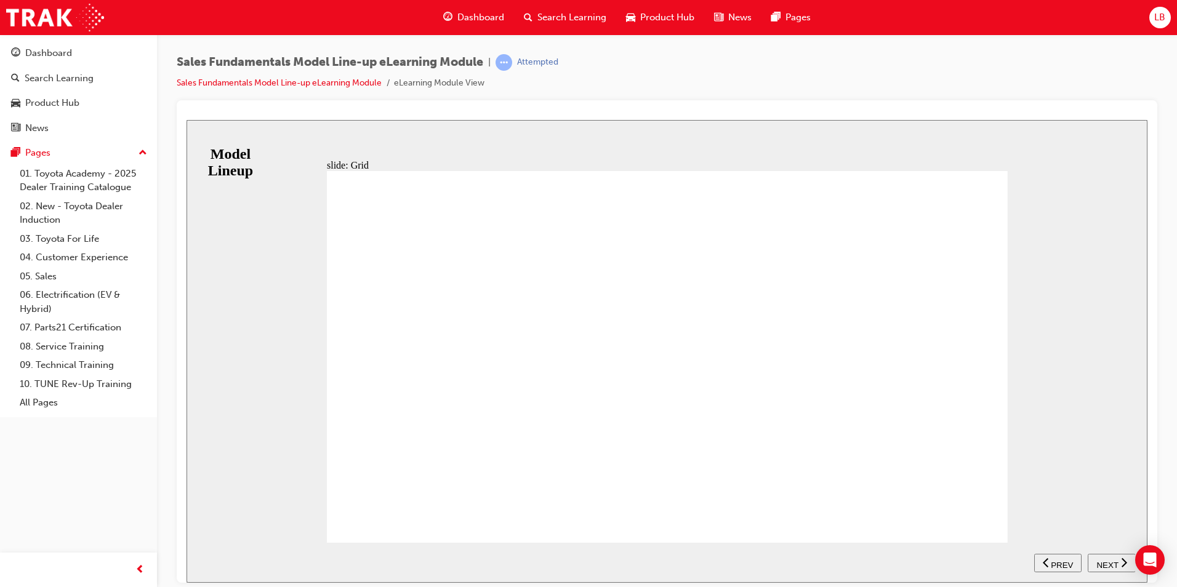
click at [1107, 560] on span "NEXT" at bounding box center [1107, 564] width 22 height 9
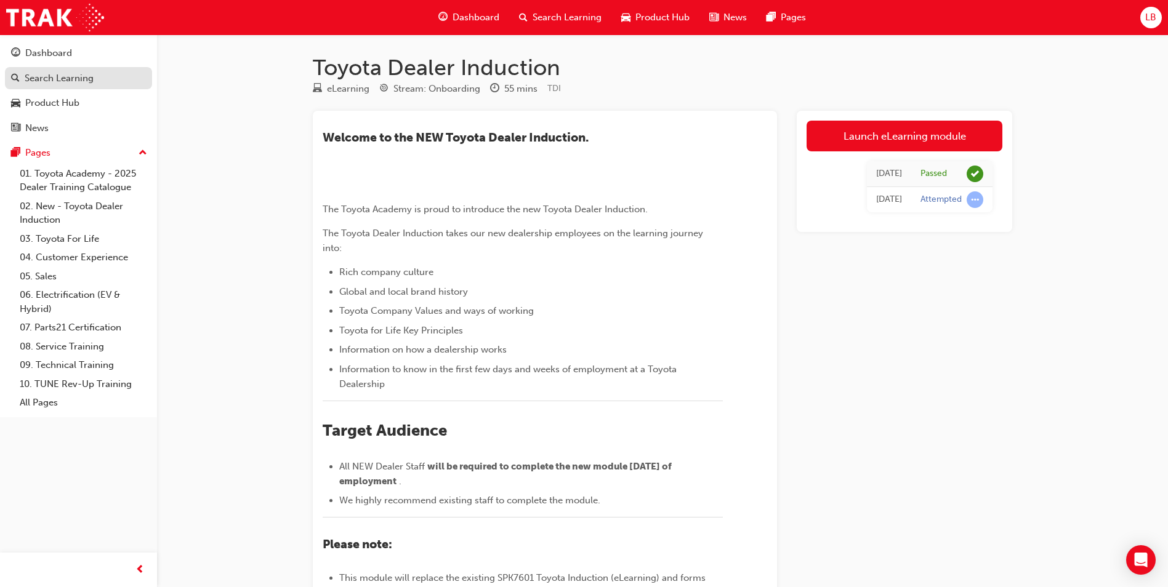
click at [67, 79] on div "Search Learning" at bounding box center [59, 78] width 69 height 14
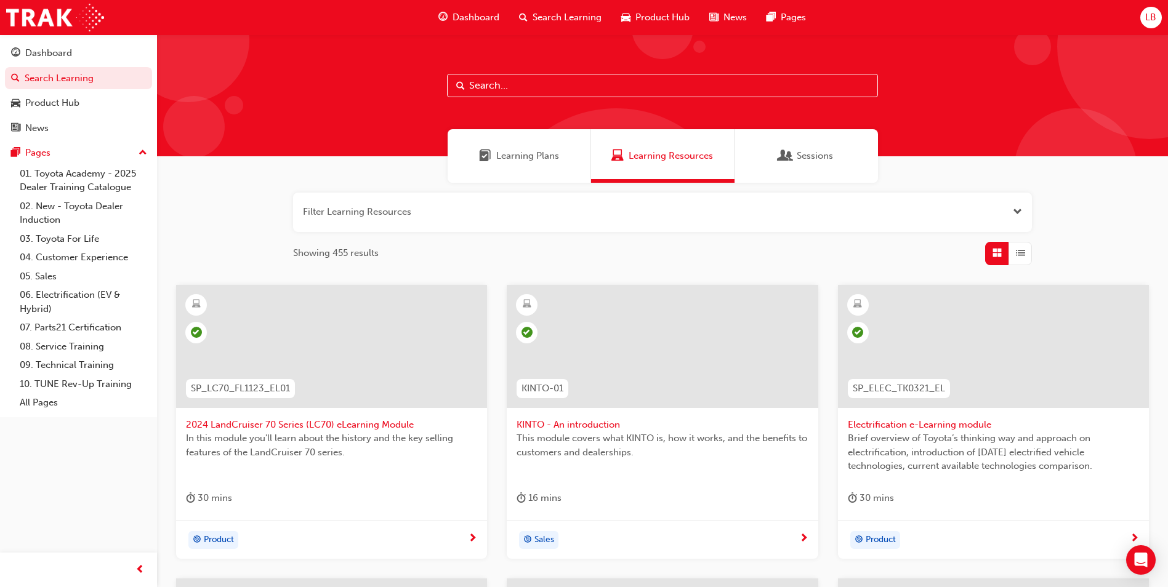
click at [523, 94] on input "text" at bounding box center [662, 85] width 431 height 23
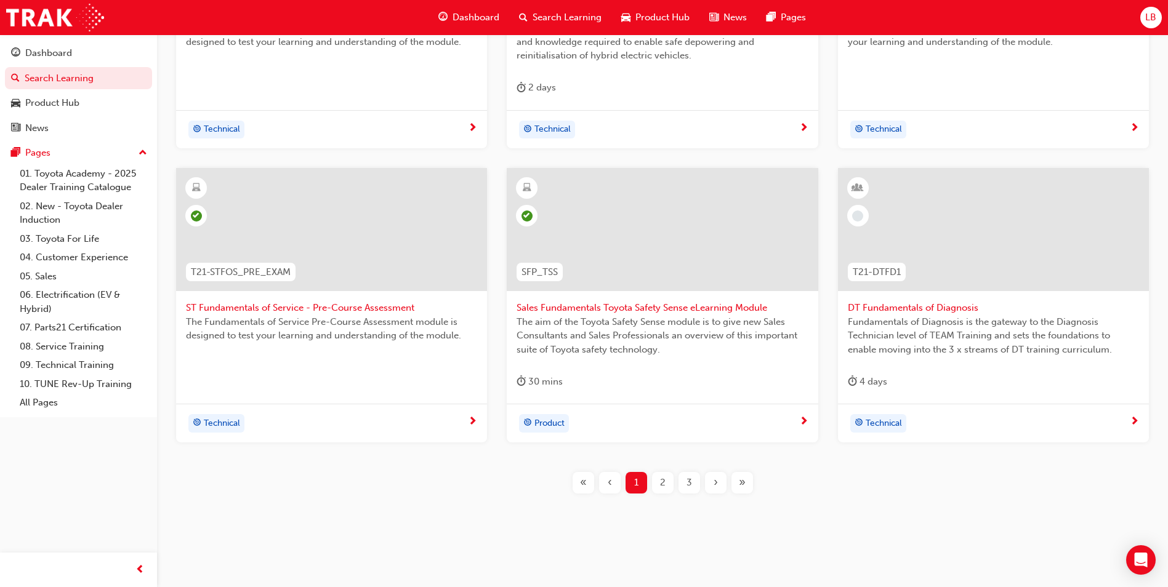
scroll to position [417, 0]
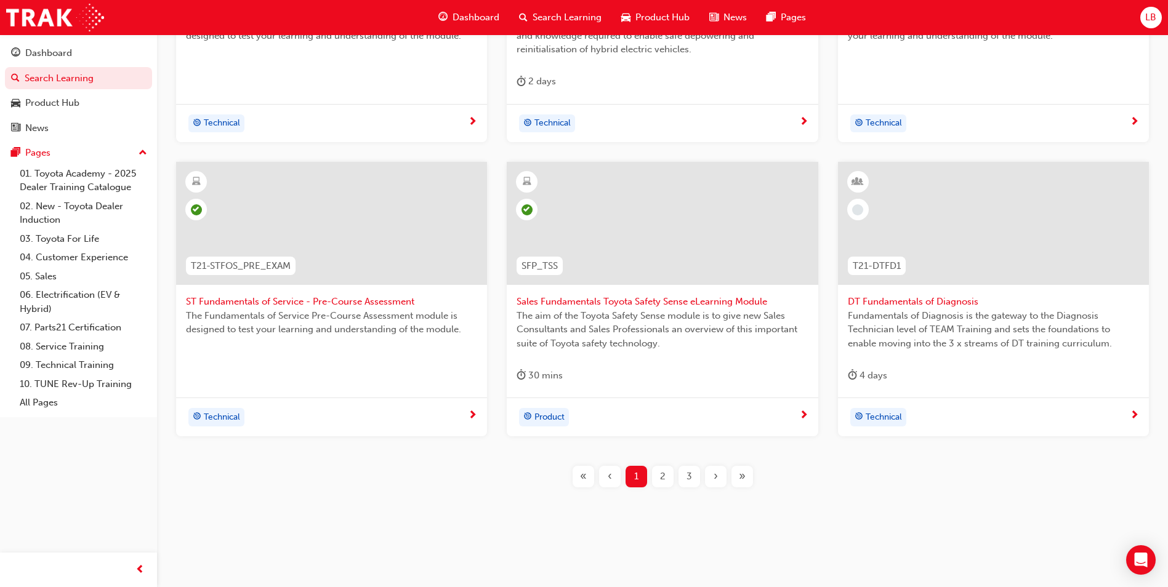
type input "fundament"
click at [683, 482] on div "3" at bounding box center [689, 477] width 22 height 22
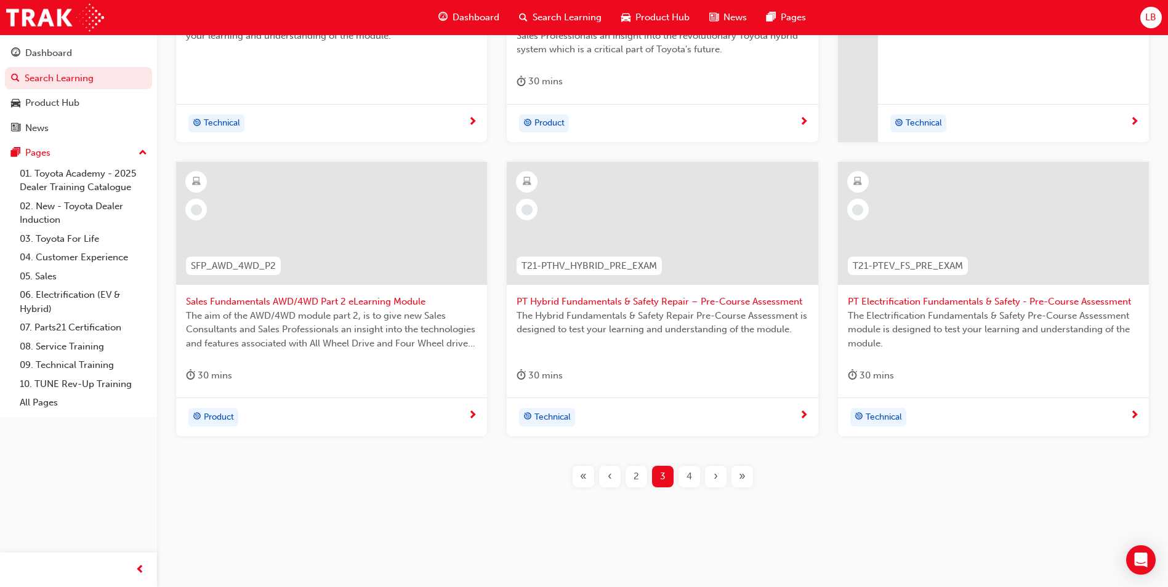
click at [694, 478] on div "4" at bounding box center [689, 477] width 22 height 22
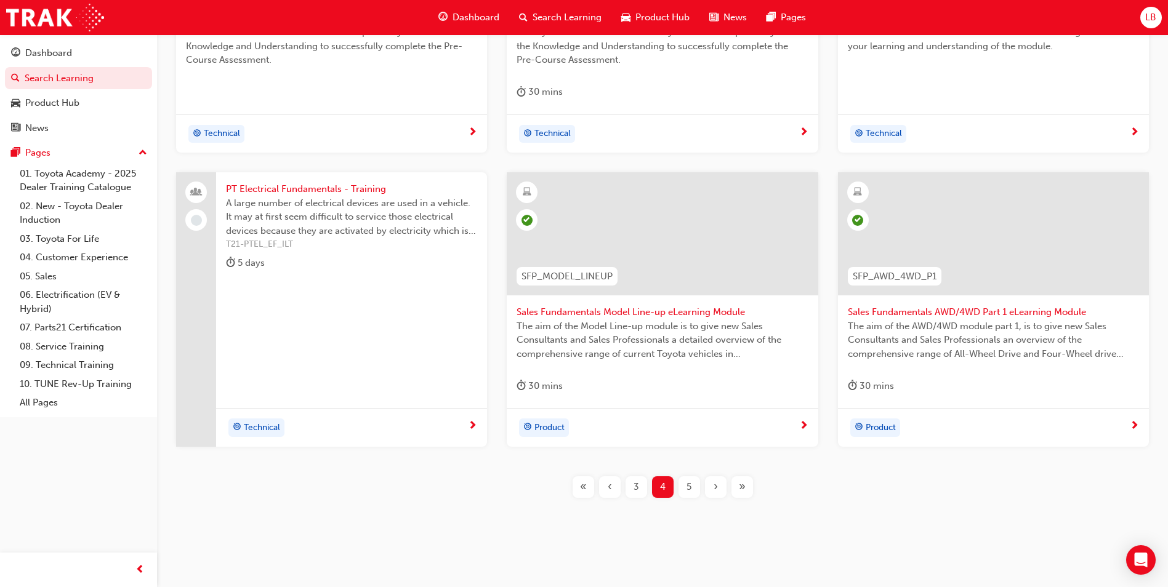
scroll to position [417, 0]
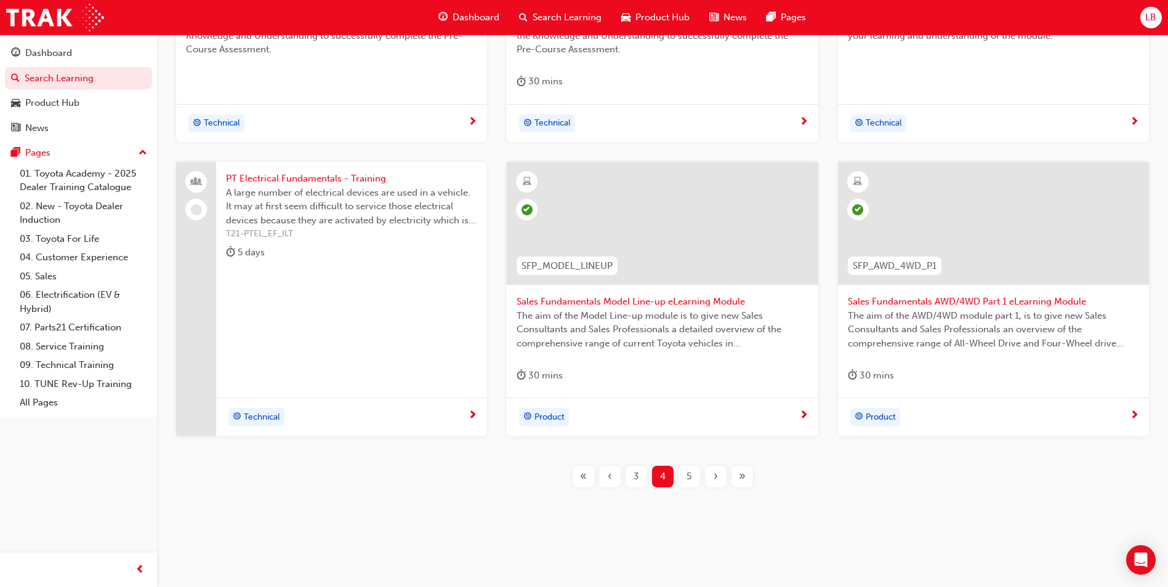
click at [683, 480] on div "5" at bounding box center [689, 477] width 22 height 22
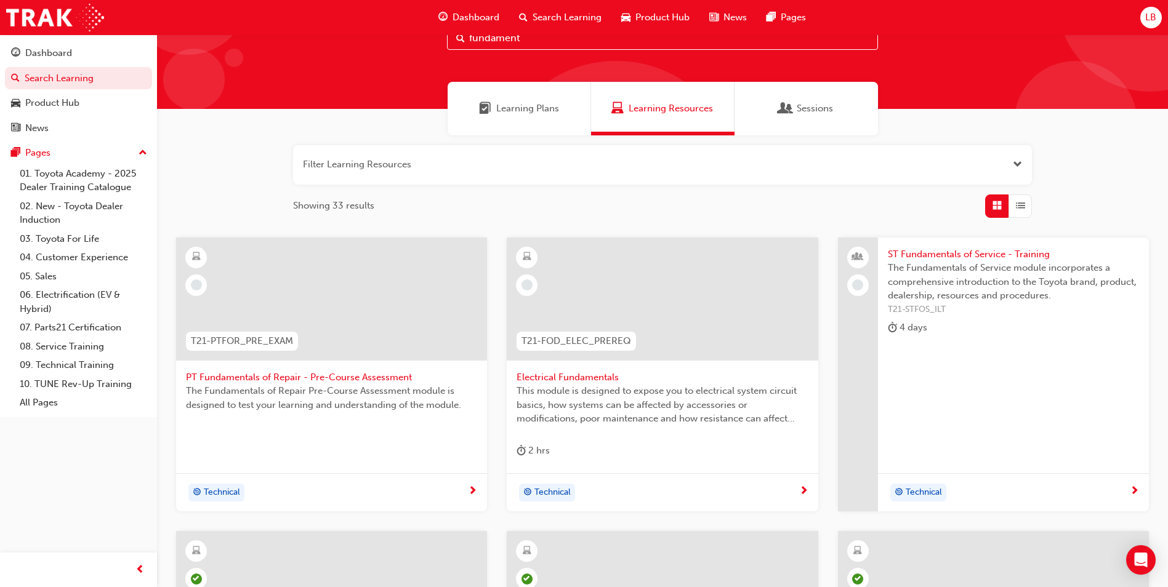
scroll to position [417, 0]
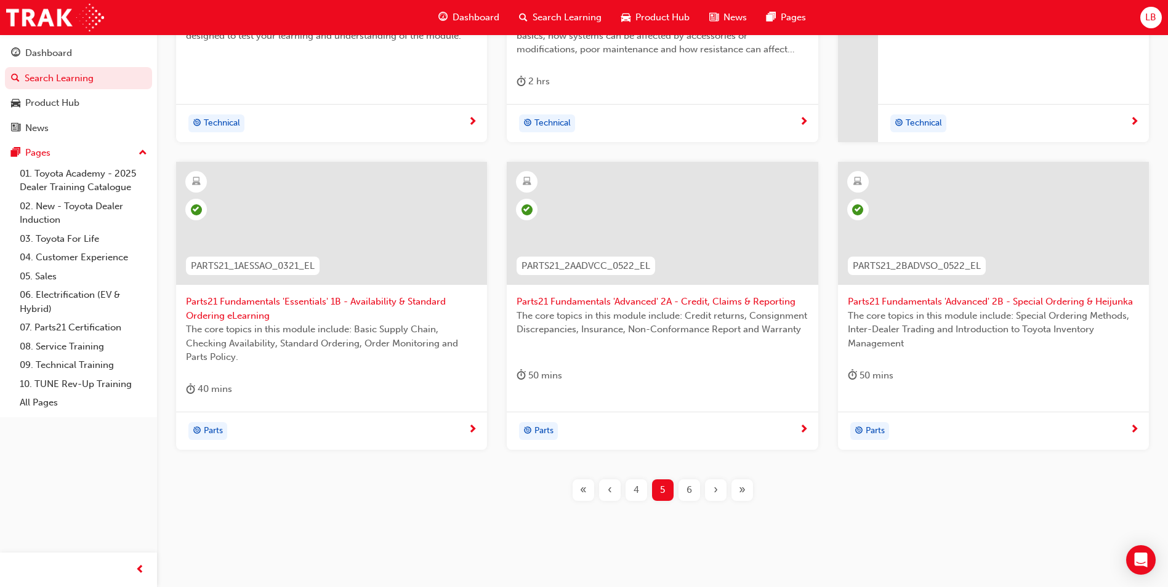
click at [696, 491] on div "6" at bounding box center [689, 491] width 22 height 22
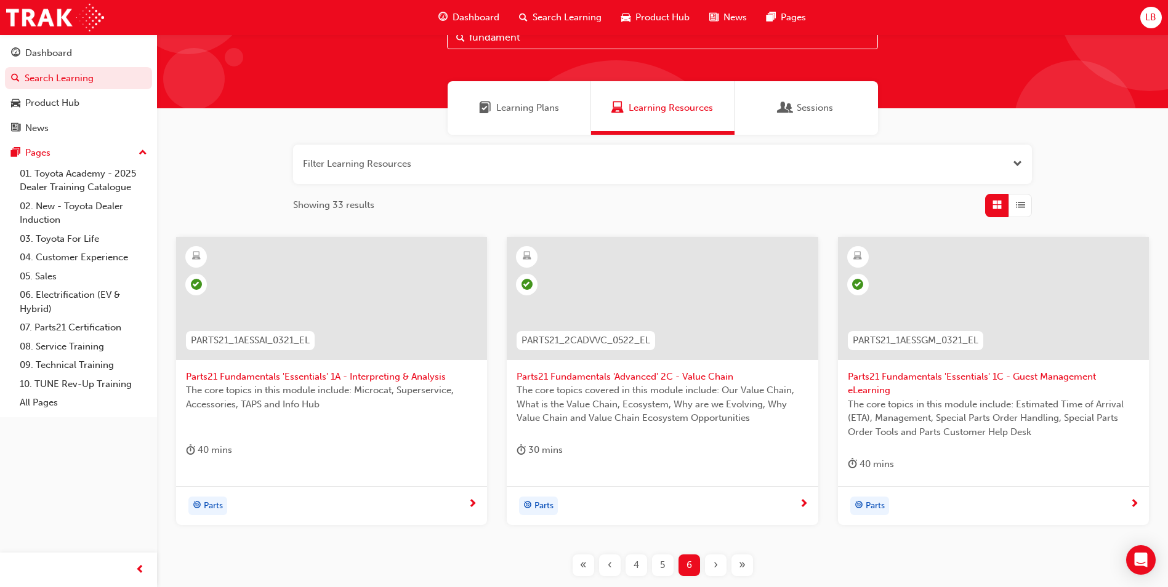
scroll to position [137, 0]
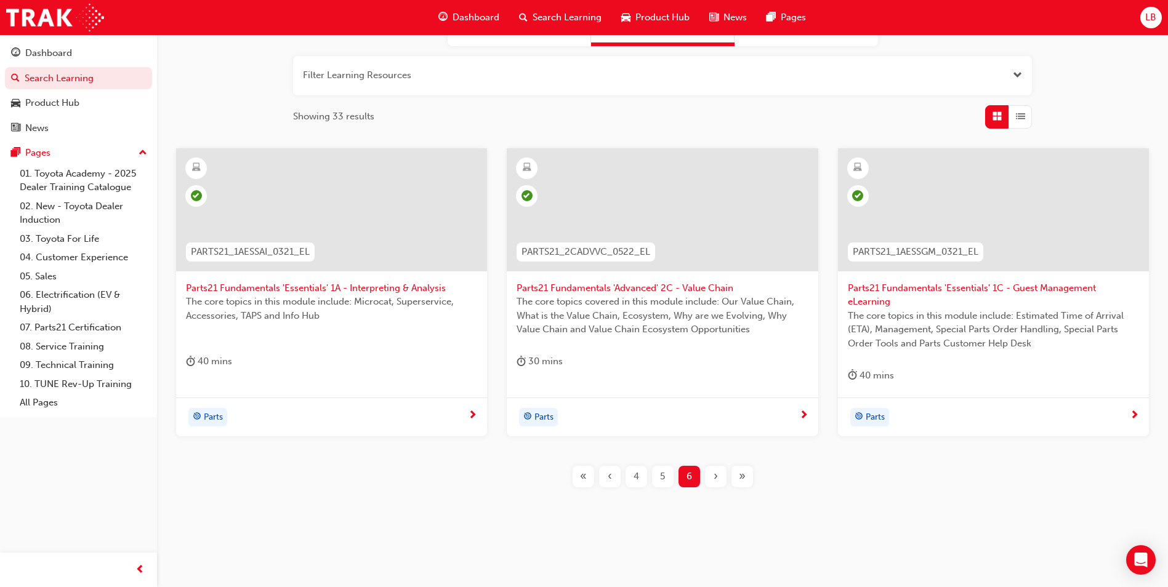
click at [606, 481] on div "‹" at bounding box center [610, 477] width 22 height 22
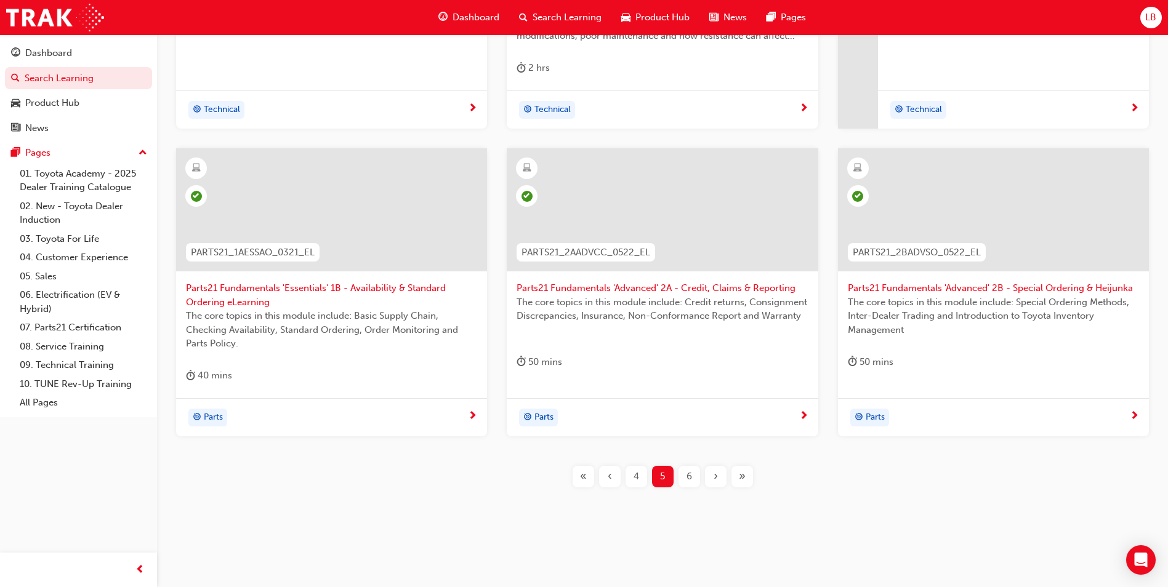
click at [636, 478] on span "4" at bounding box center [636, 477] width 6 height 14
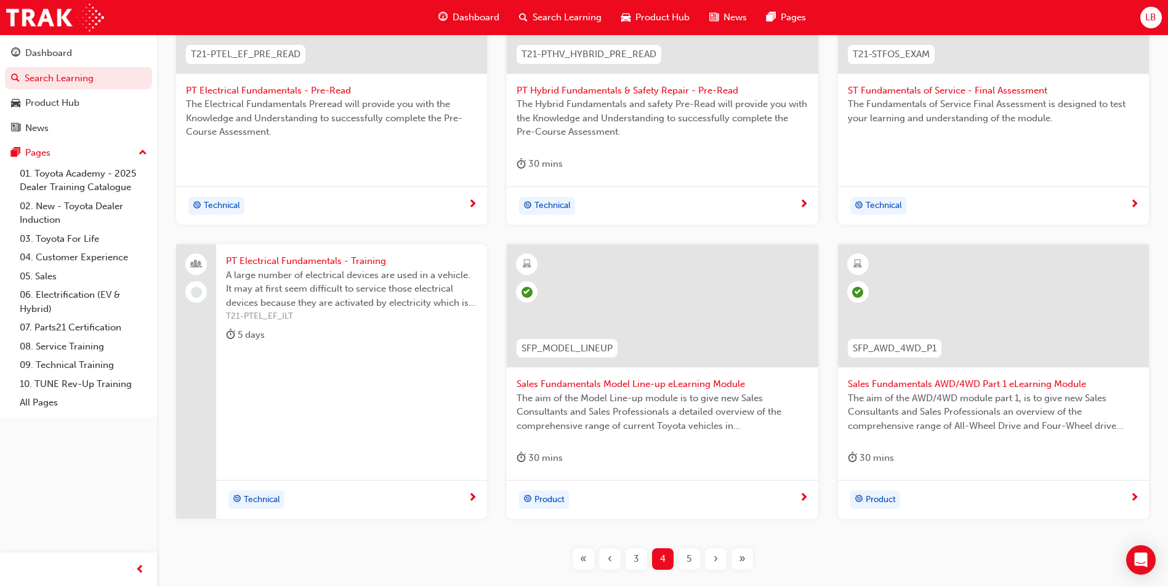
scroll to position [417, 0]
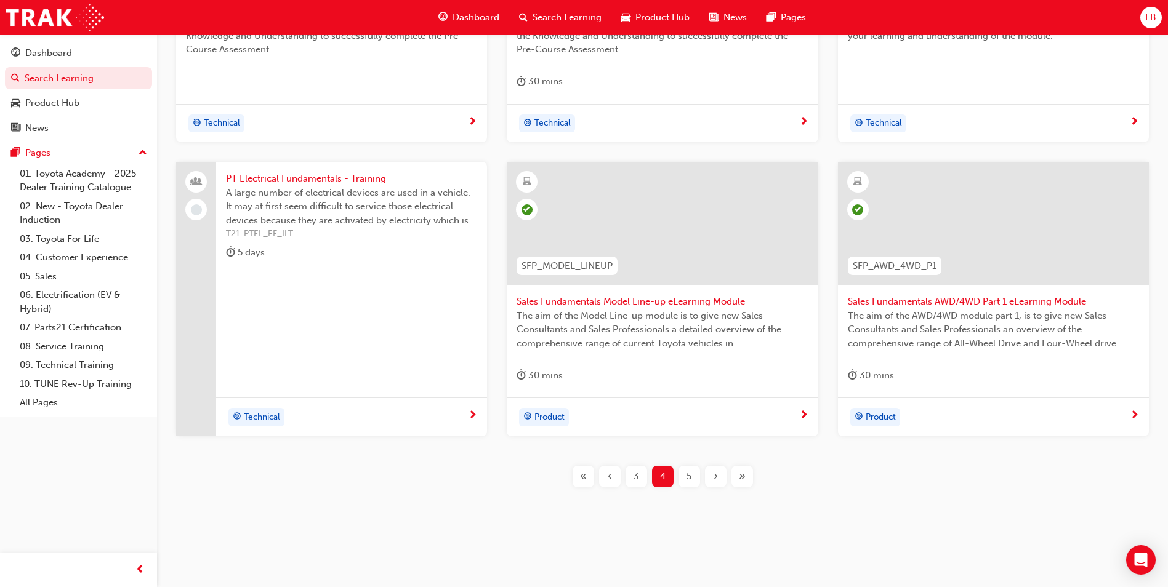
click at [636, 486] on div "3" at bounding box center [636, 477] width 22 height 22
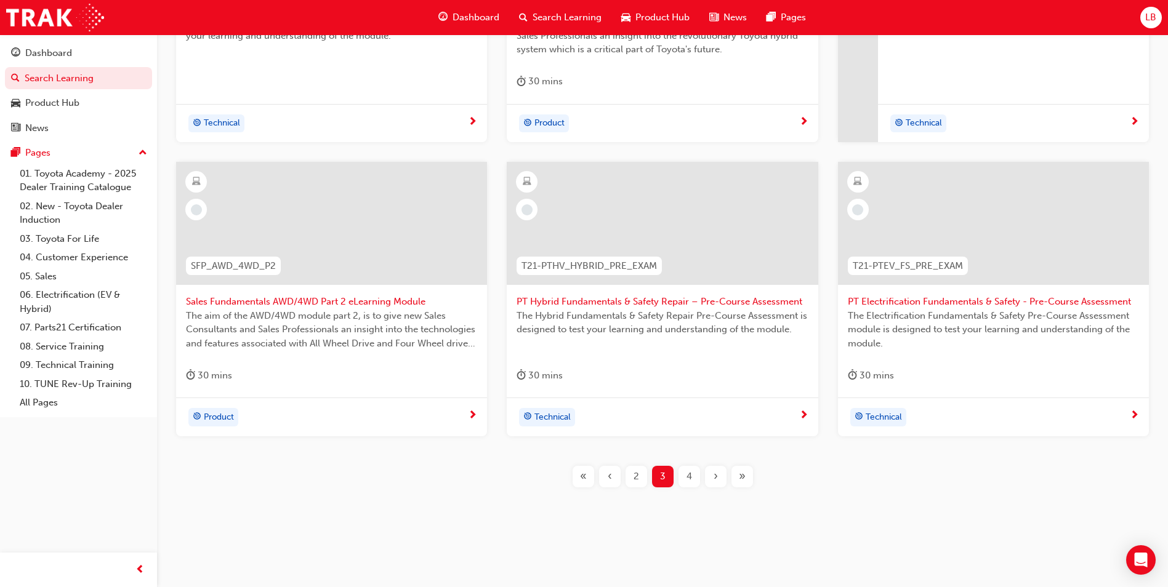
click at [319, 301] on span "Sales Fundamentals AWD/4WD Part 2 eLearning Module" at bounding box center [331, 302] width 291 height 14
